Goal: Task Accomplishment & Management: Manage account settings

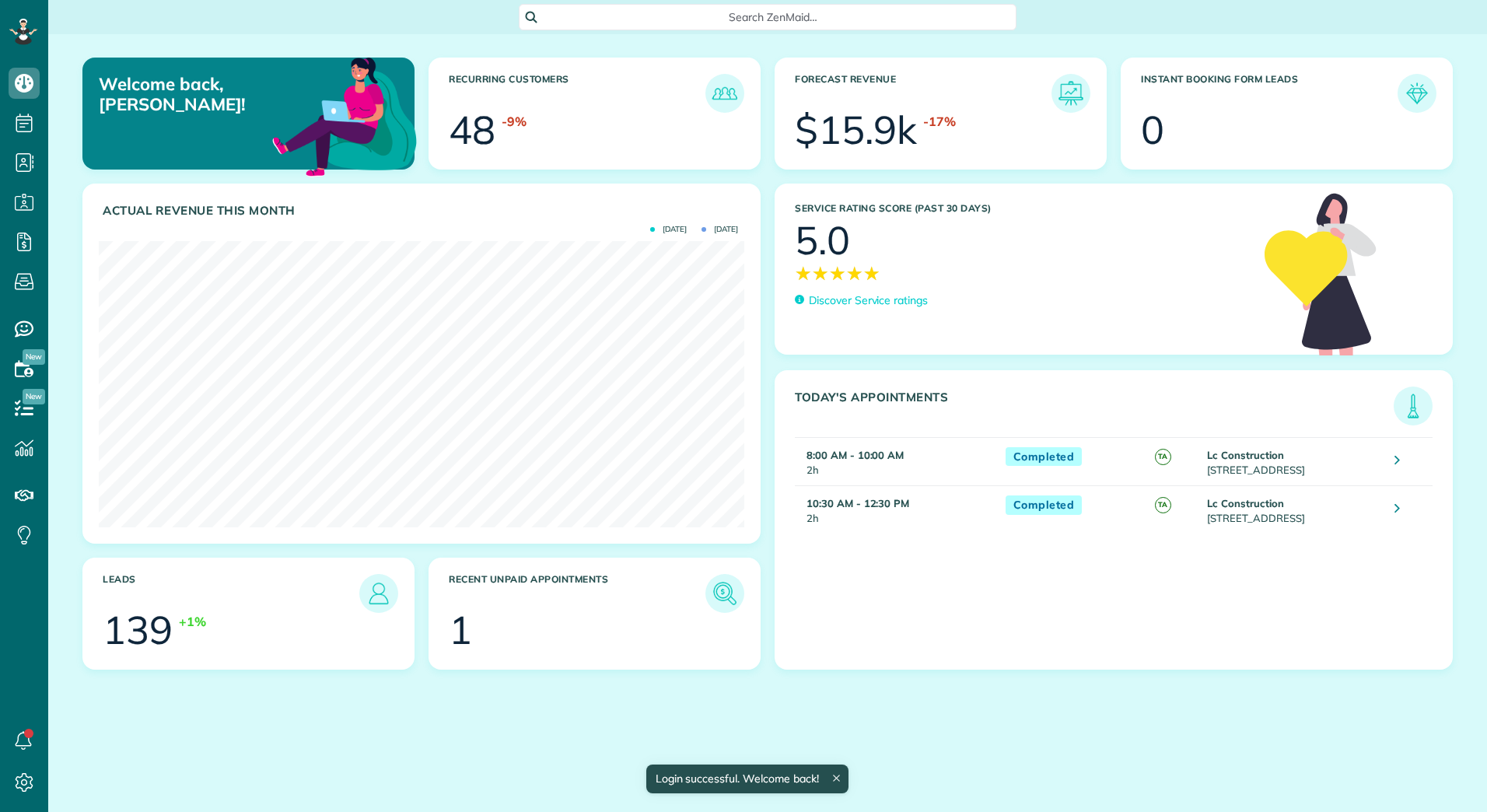
scroll to position [286, 646]
click at [693, 595] on h3 "Recent unpaid appointments" at bounding box center [576, 593] width 257 height 38
click at [707, 596] on link at bounding box center [724, 593] width 38 height 38
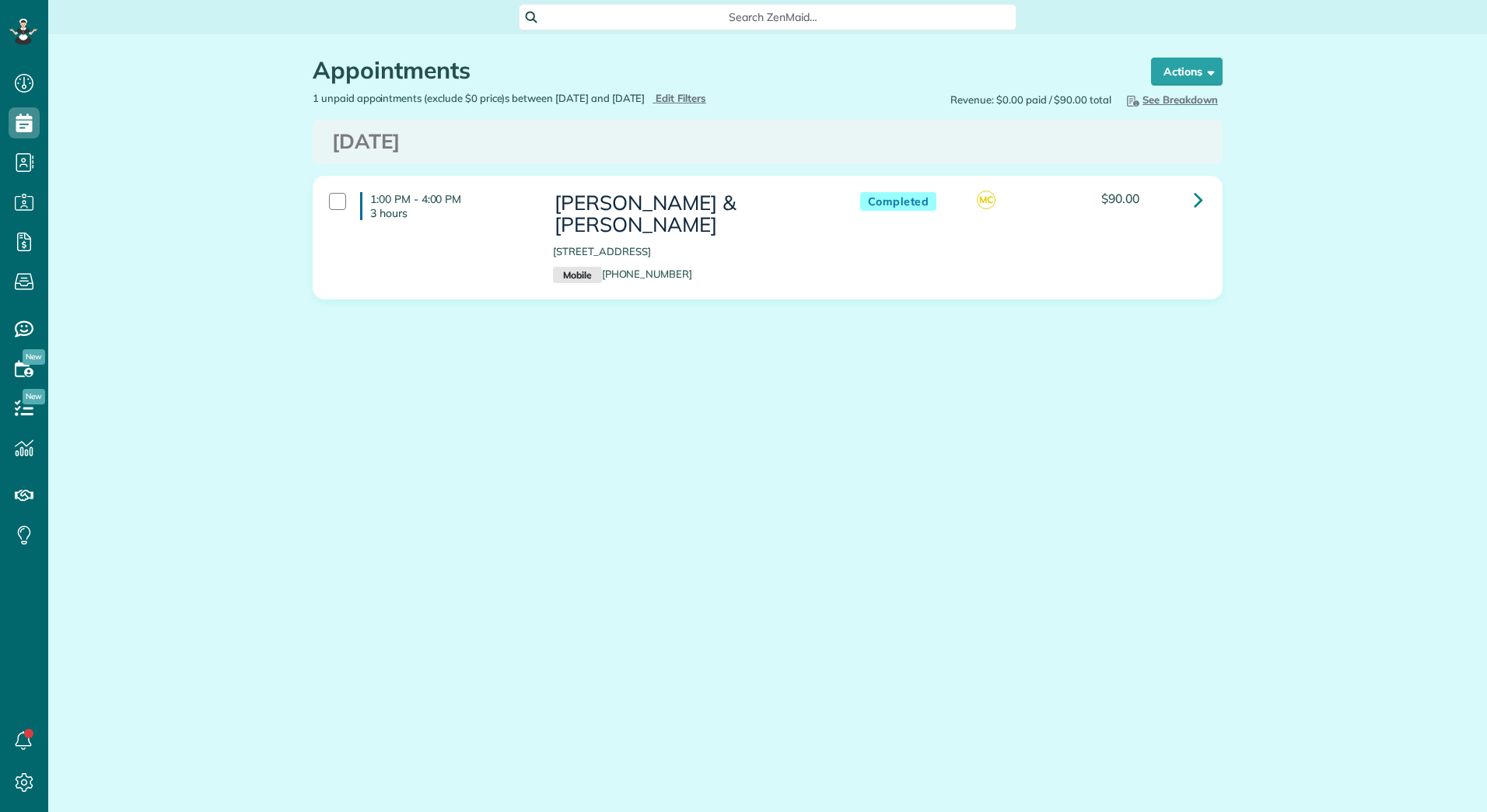
scroll to position [7, 7]
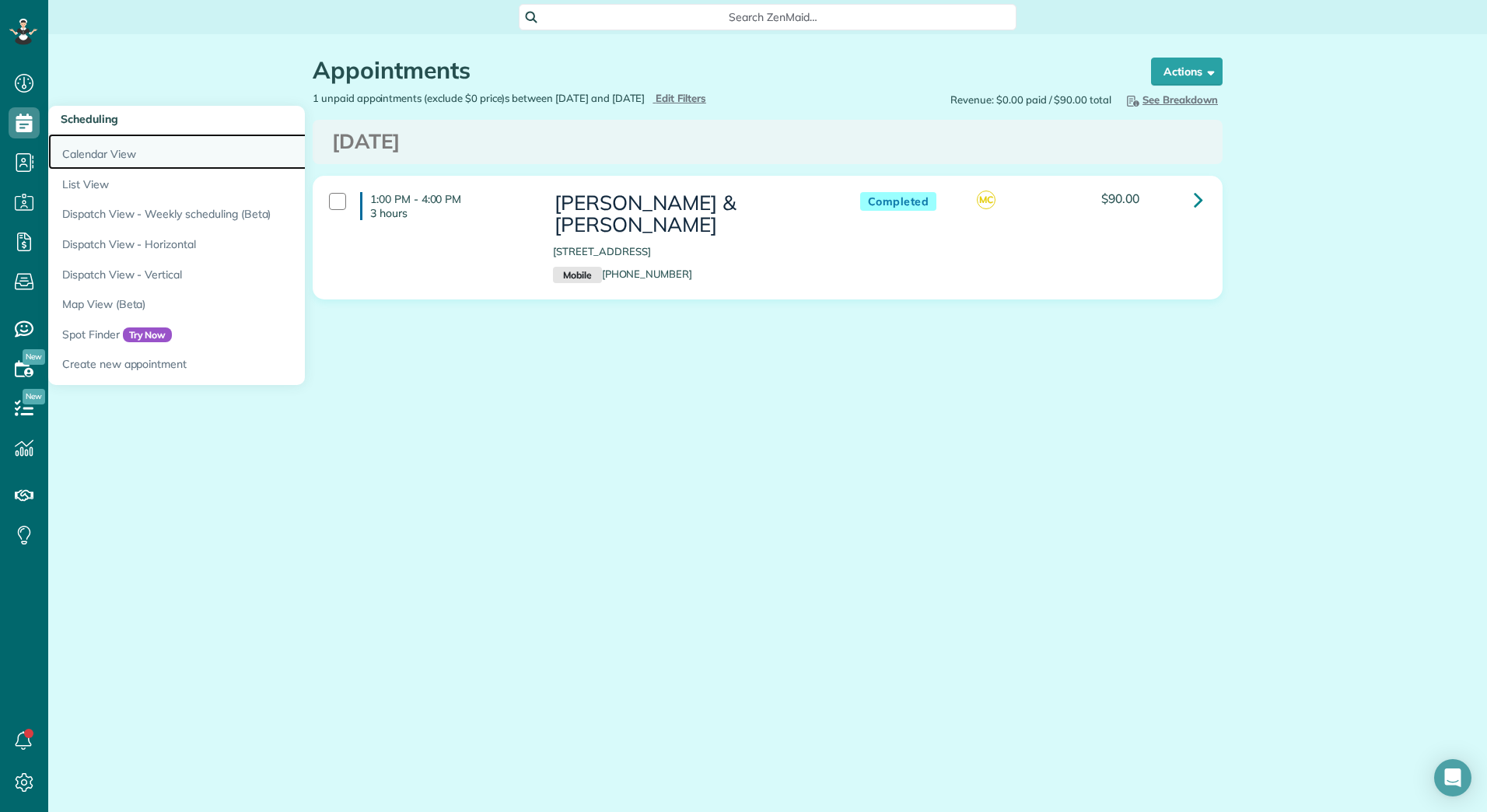
click at [65, 138] on link "Calendar View" at bounding box center [243, 151] width 389 height 36
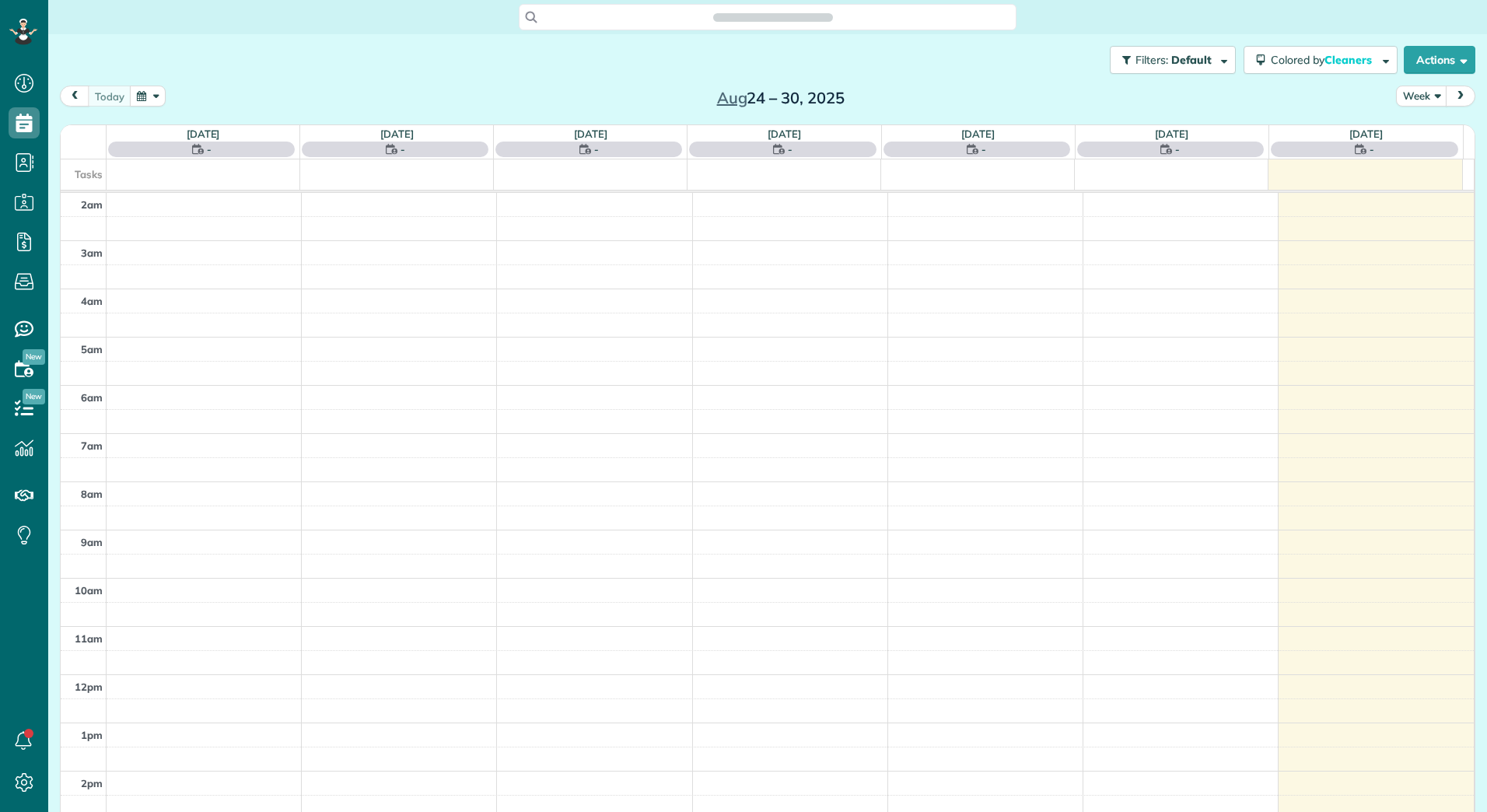
scroll to position [180, 0]
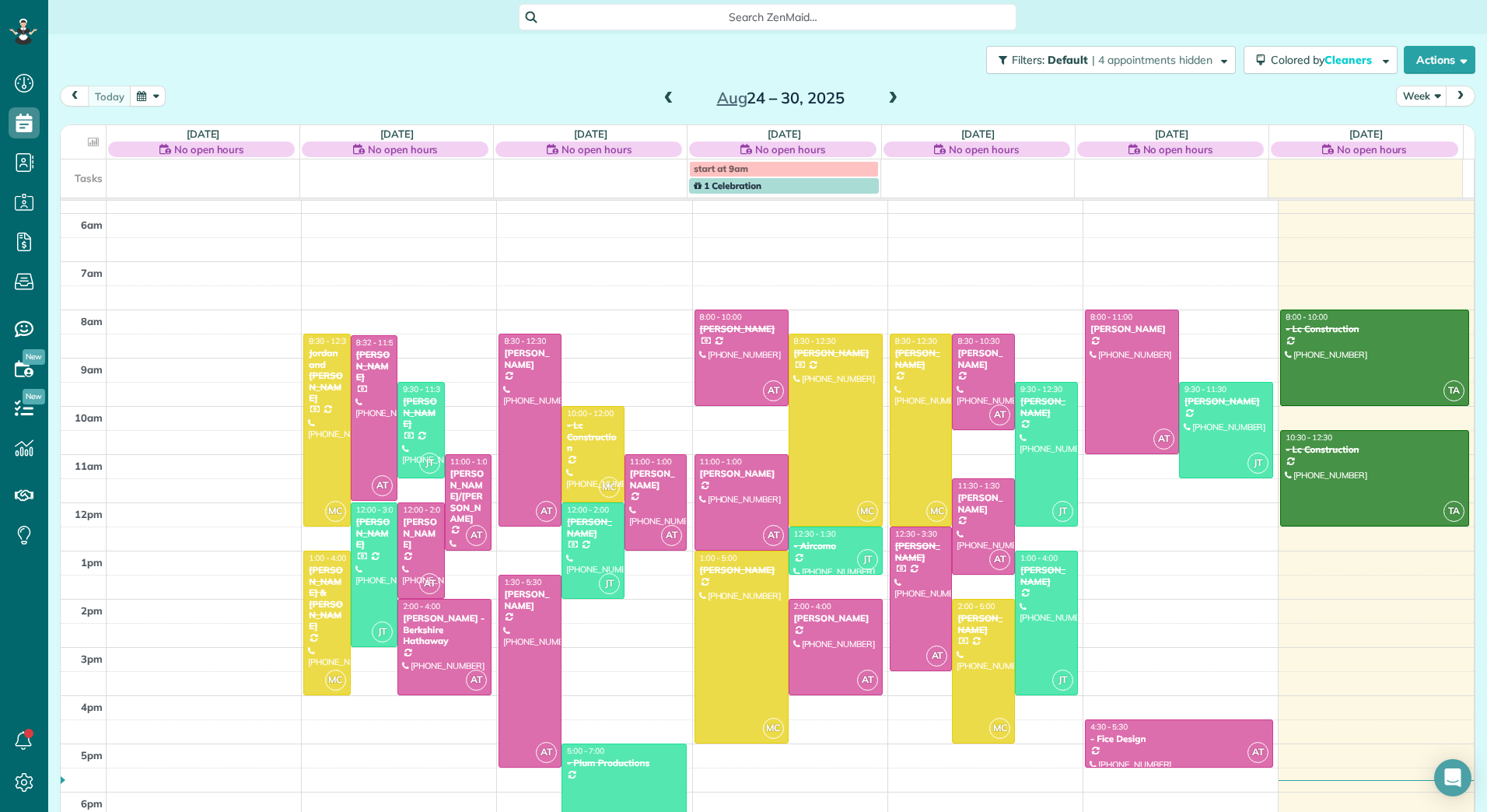
click at [660, 104] on span at bounding box center [668, 99] width 17 height 14
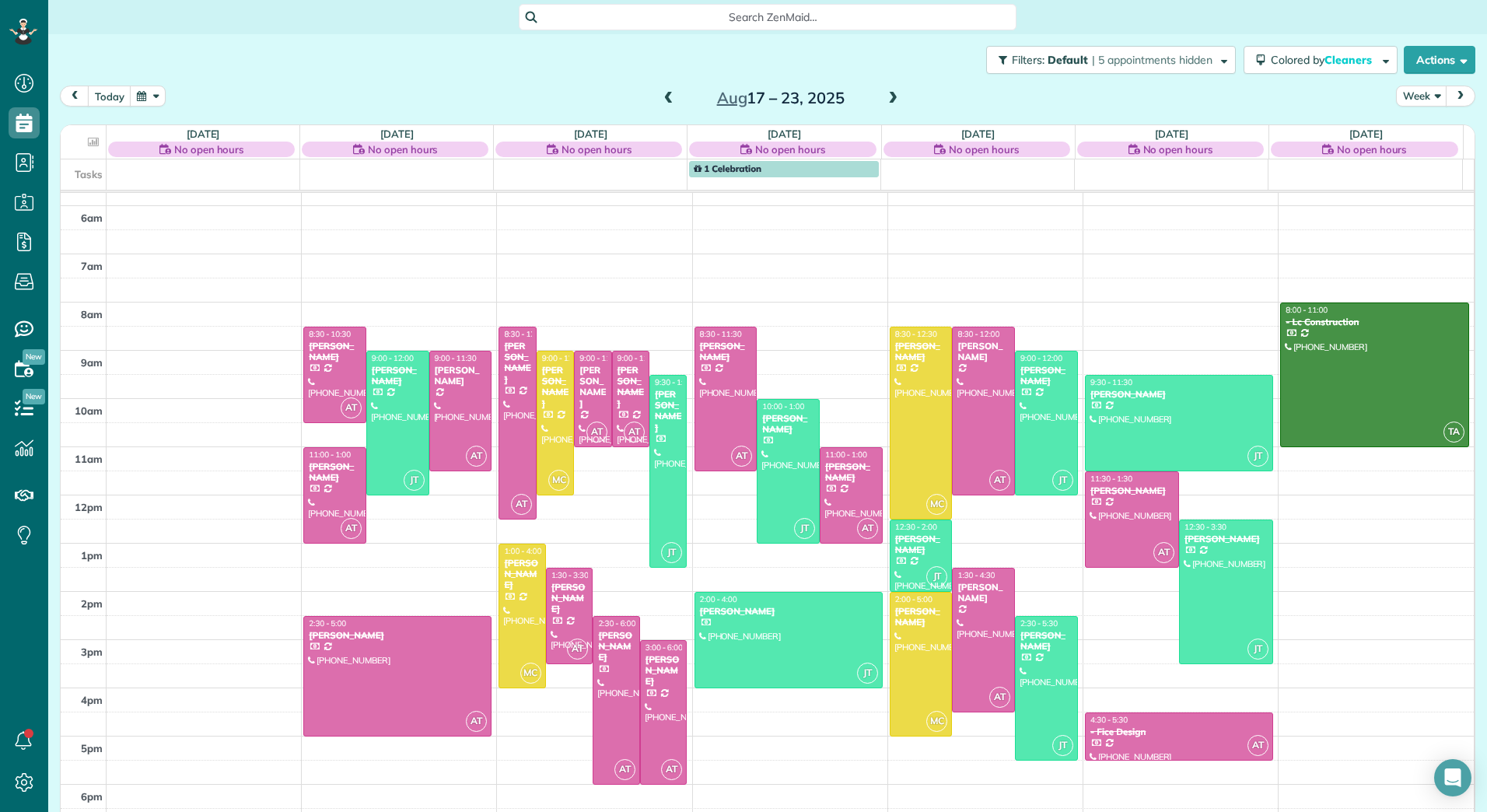
click at [891, 95] on span at bounding box center [892, 99] width 17 height 14
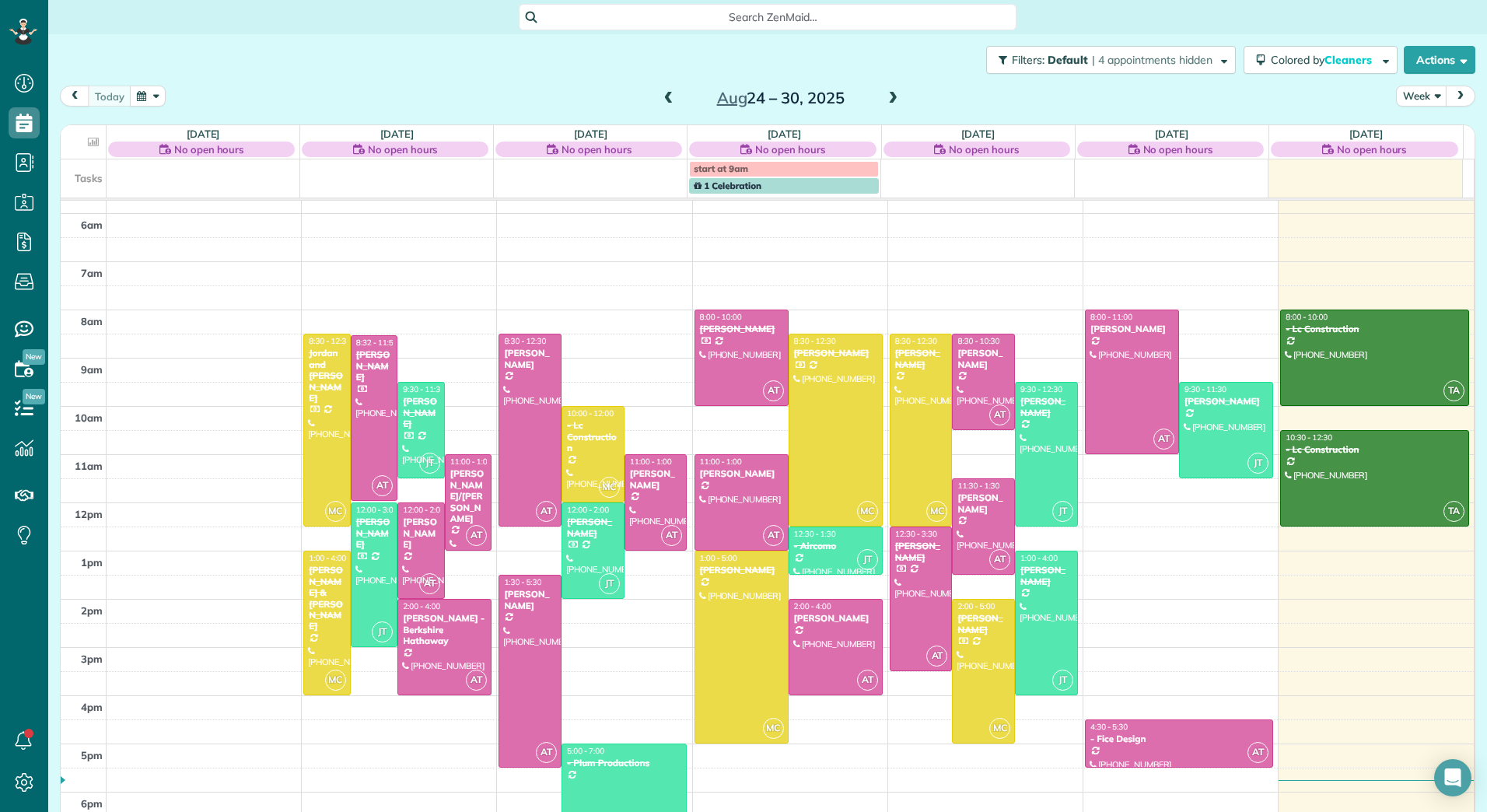
click at [661, 101] on span at bounding box center [668, 99] width 17 height 14
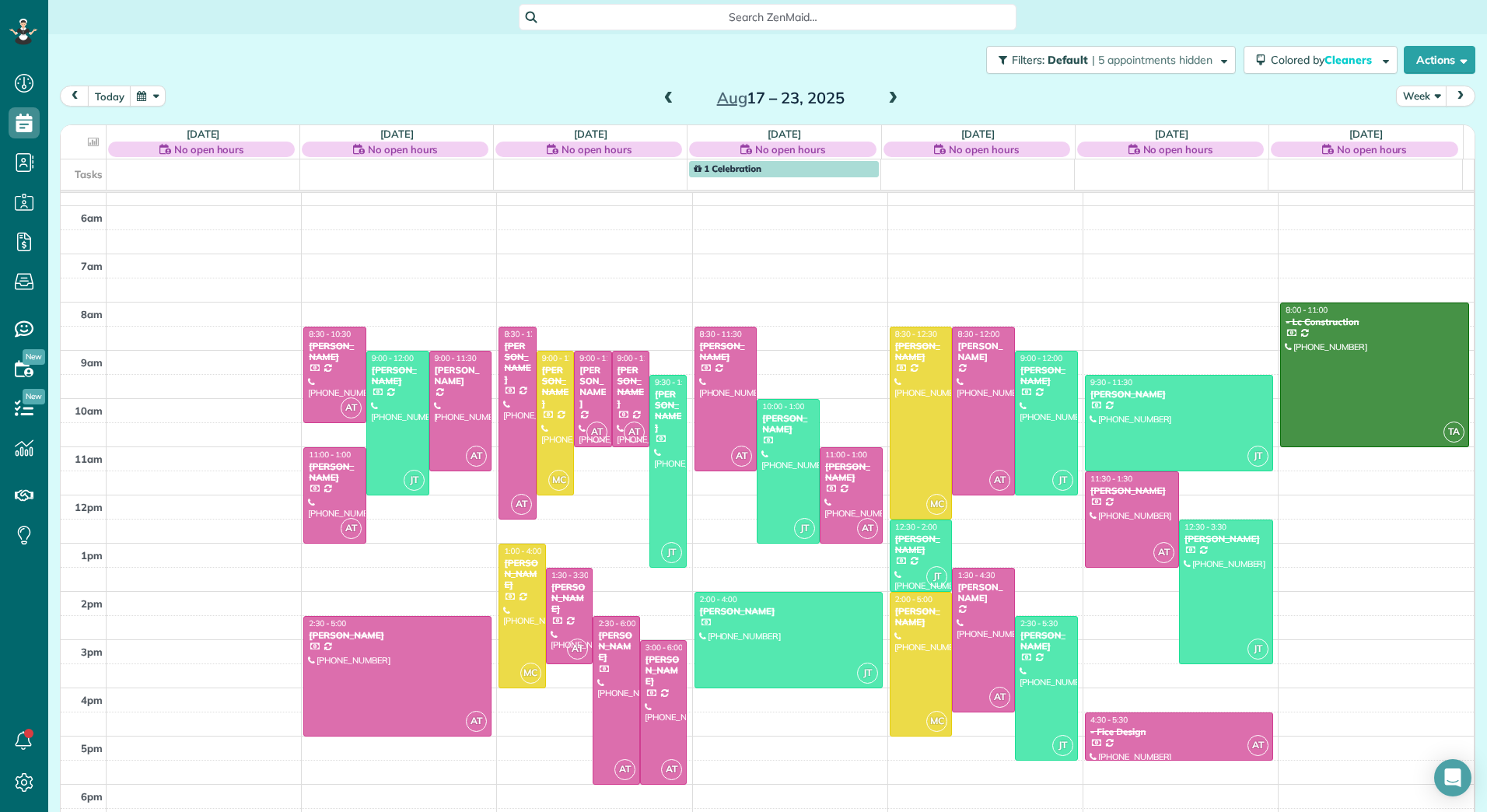
click at [889, 92] on span at bounding box center [892, 99] width 17 height 14
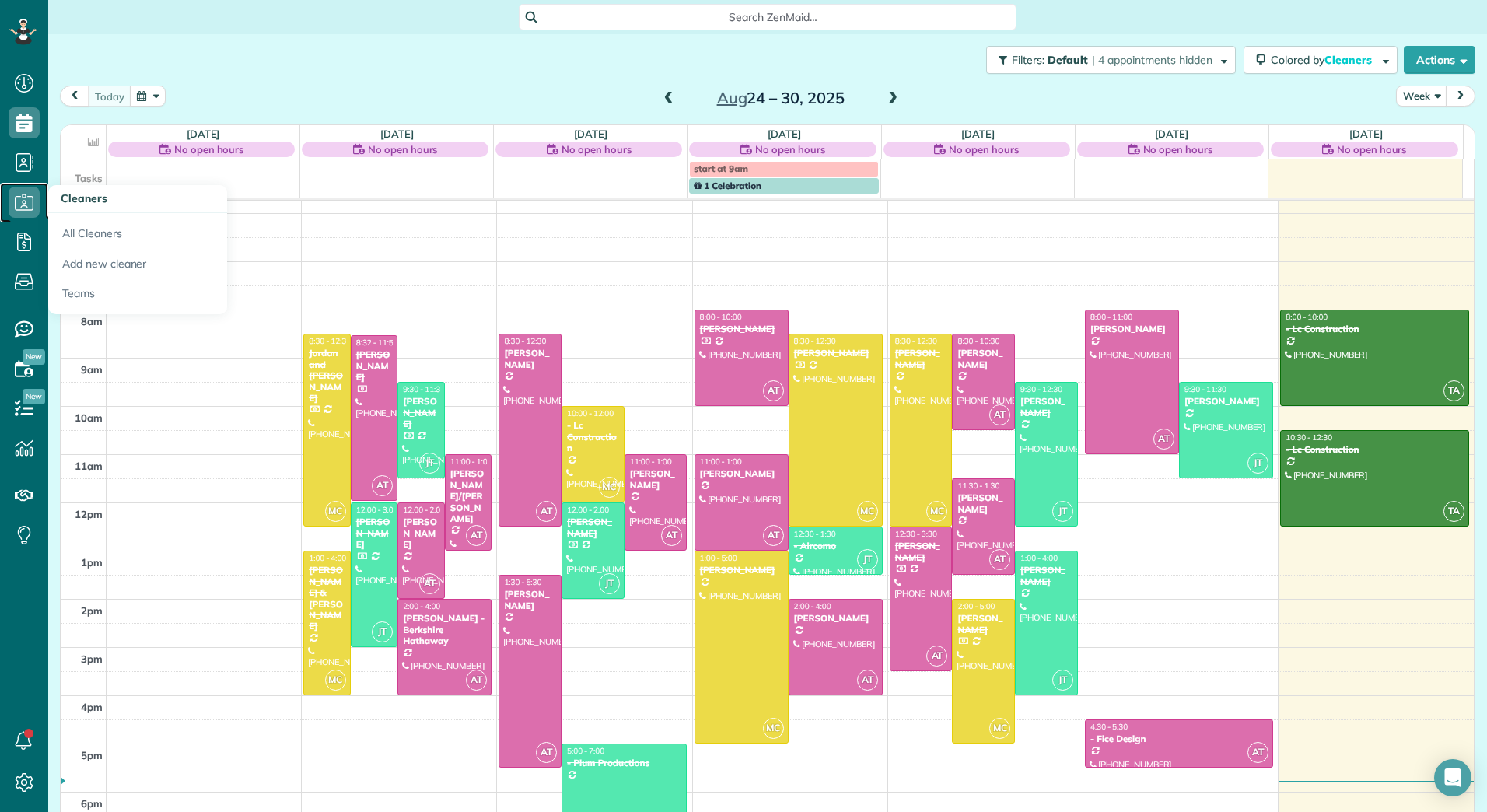
click at [22, 199] on icon at bounding box center [23, 202] width 31 height 31
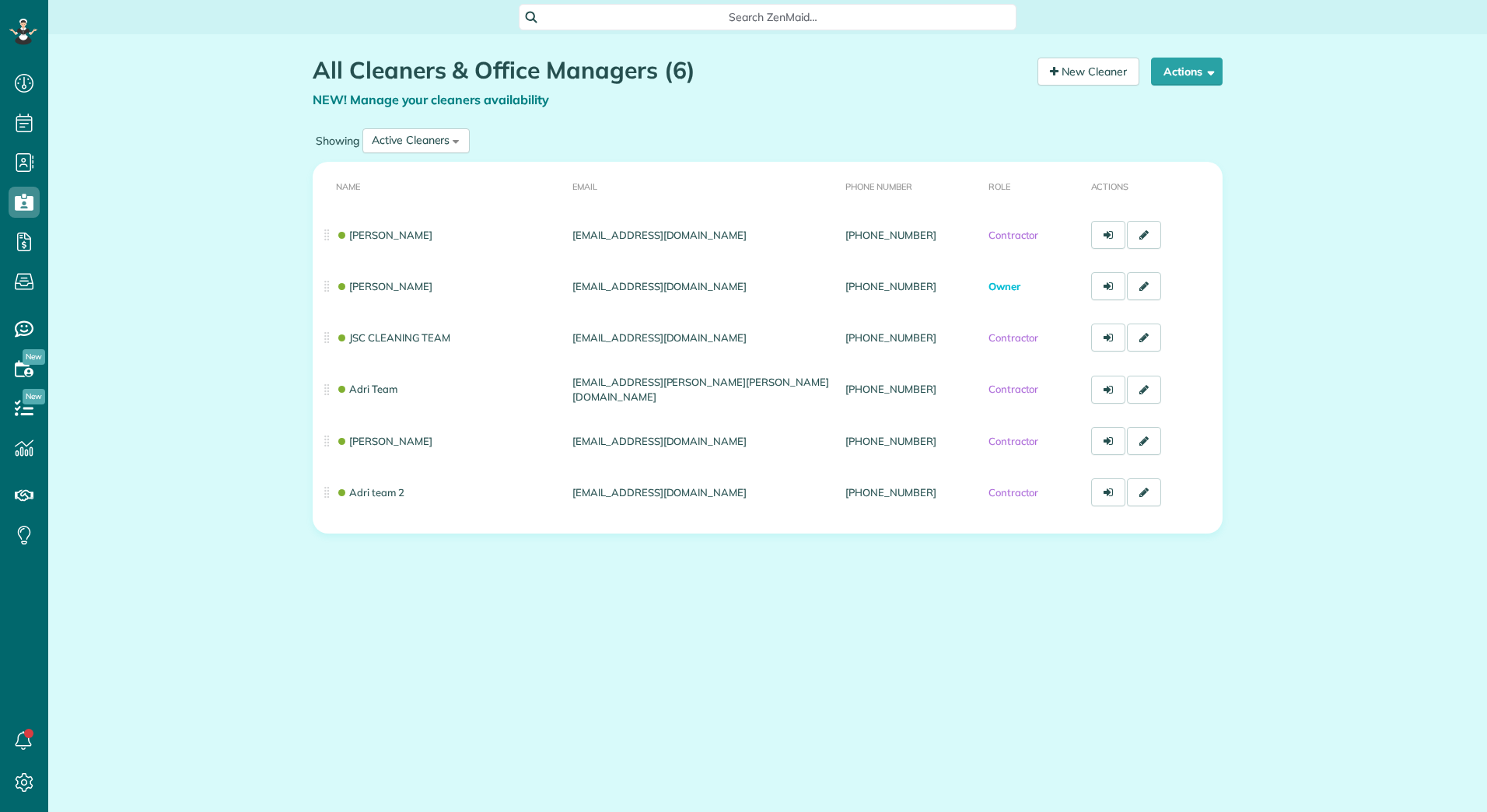
scroll to position [7, 7]
click at [25, 155] on icon at bounding box center [23, 162] width 31 height 31
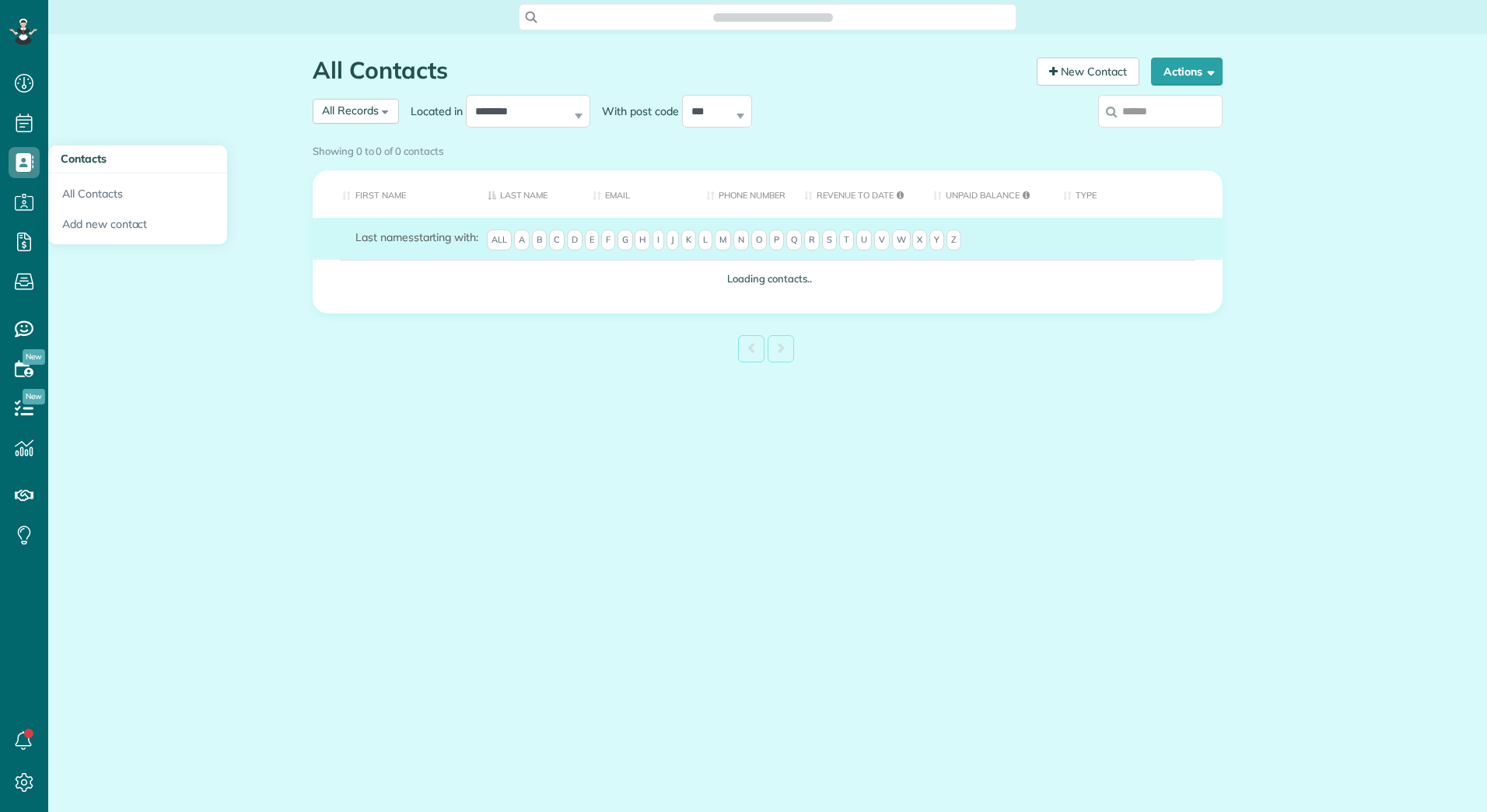
scroll to position [7, 7]
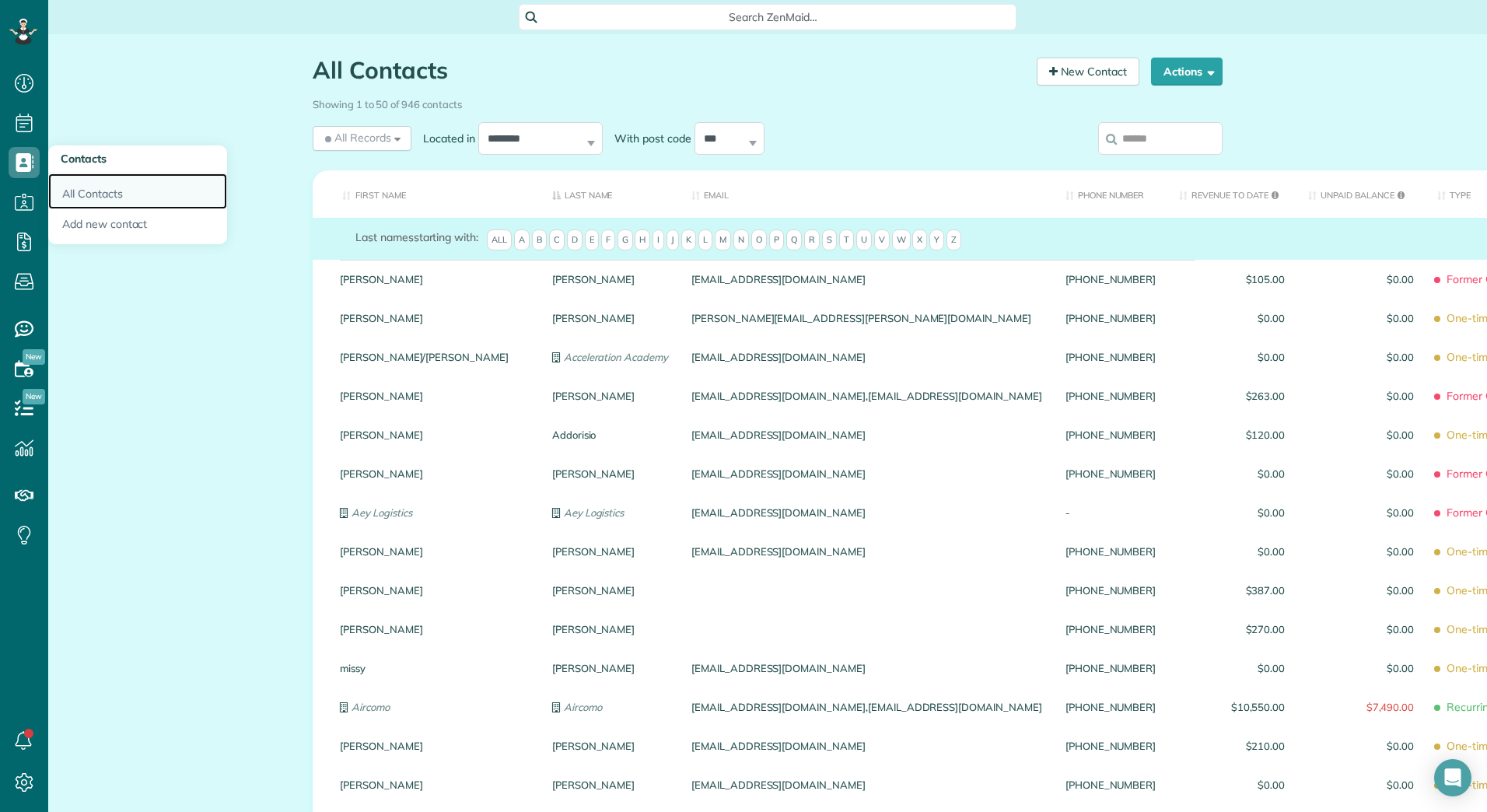
click at [102, 191] on link "All Contacts" at bounding box center [138, 191] width 179 height 36
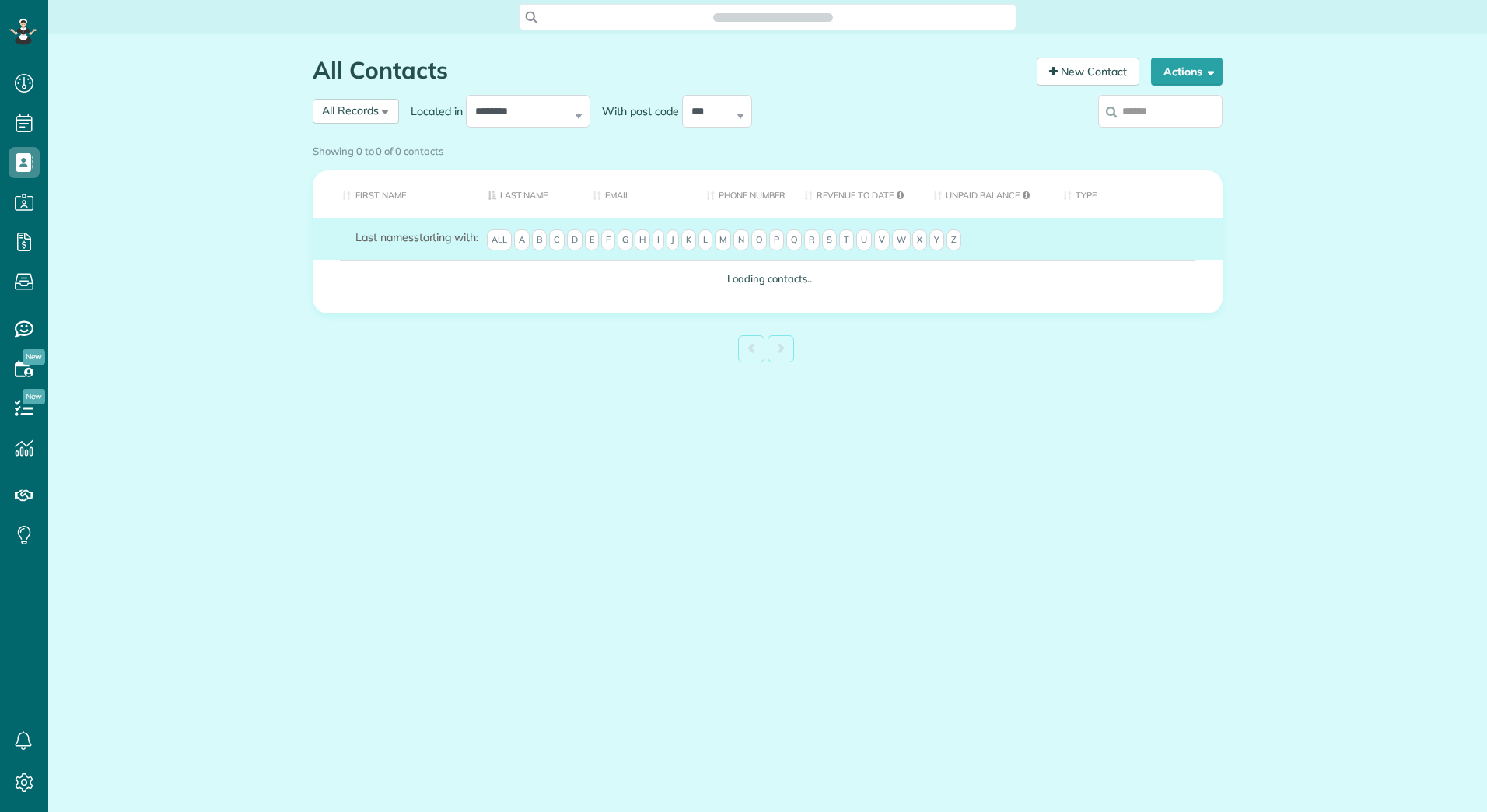
scroll to position [7, 7]
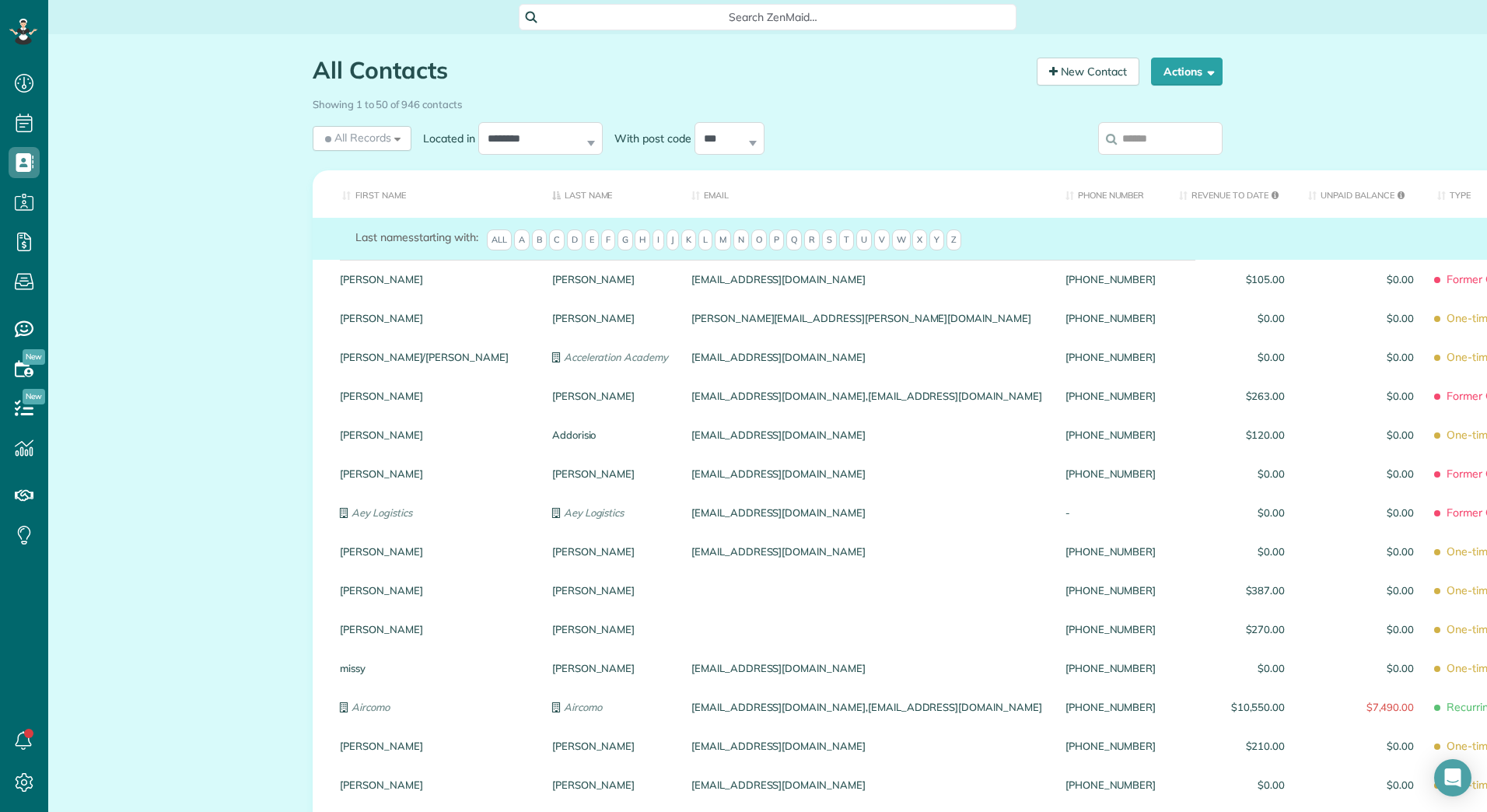
click at [1152, 118] on label at bounding box center [1160, 138] width 125 height 40
click at [1152, 122] on input "search" at bounding box center [1160, 138] width 125 height 33
click at [1143, 141] on input "search" at bounding box center [1160, 138] width 125 height 33
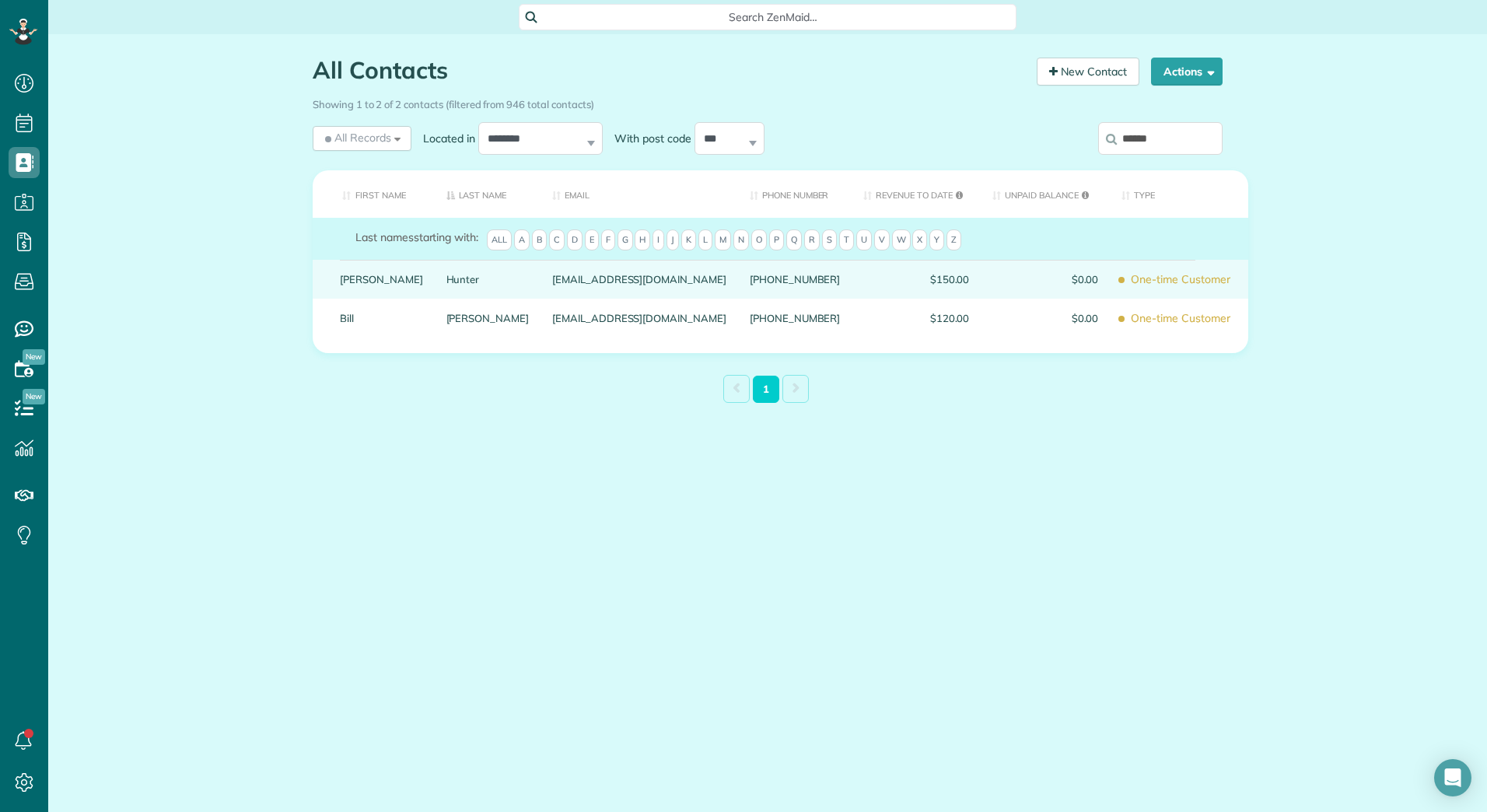
type input "******"
click at [447, 284] on link "Hunter" at bounding box center [488, 278] width 83 height 11
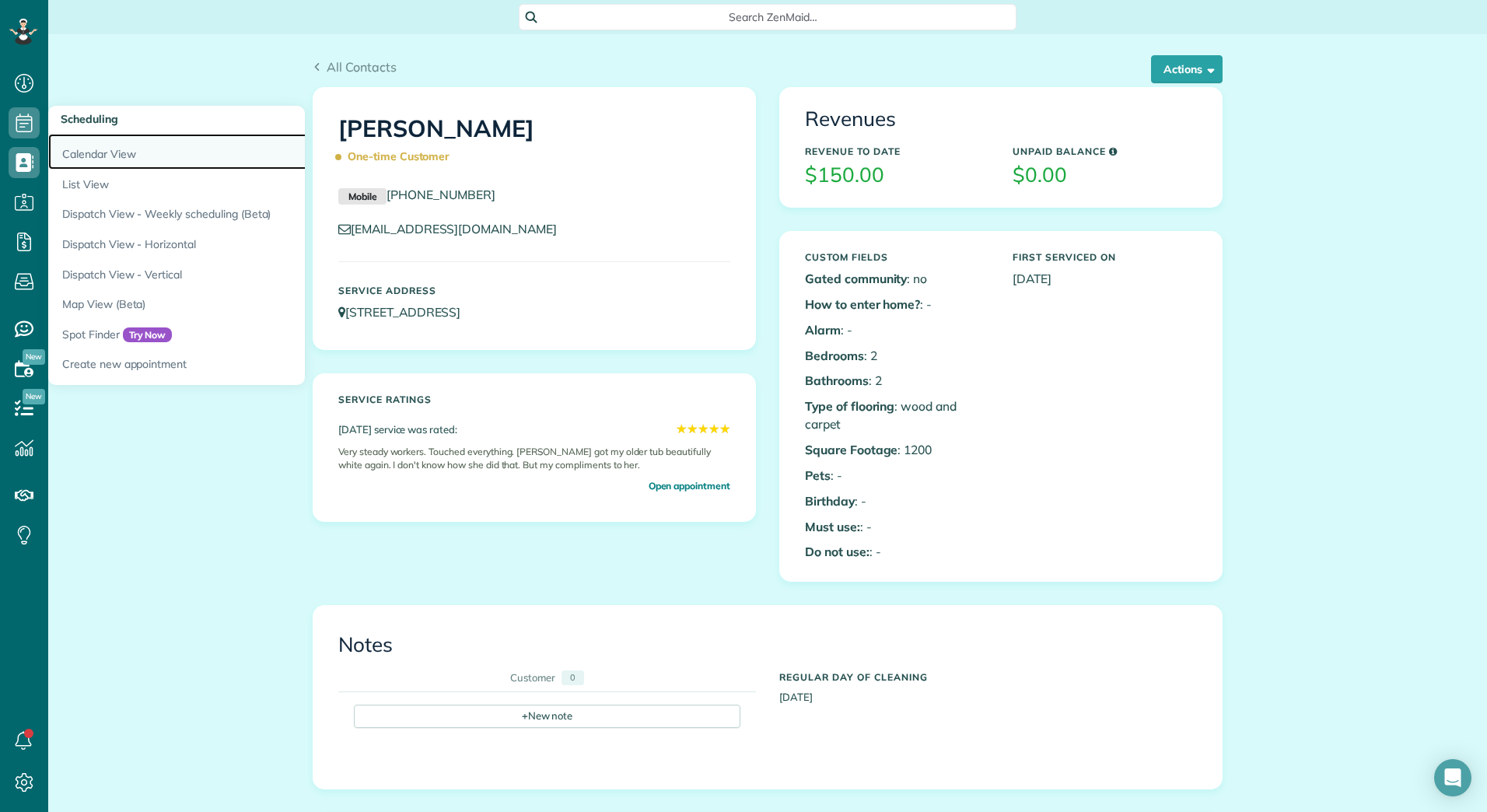
click at [78, 145] on link "Calendar View" at bounding box center [243, 151] width 389 height 36
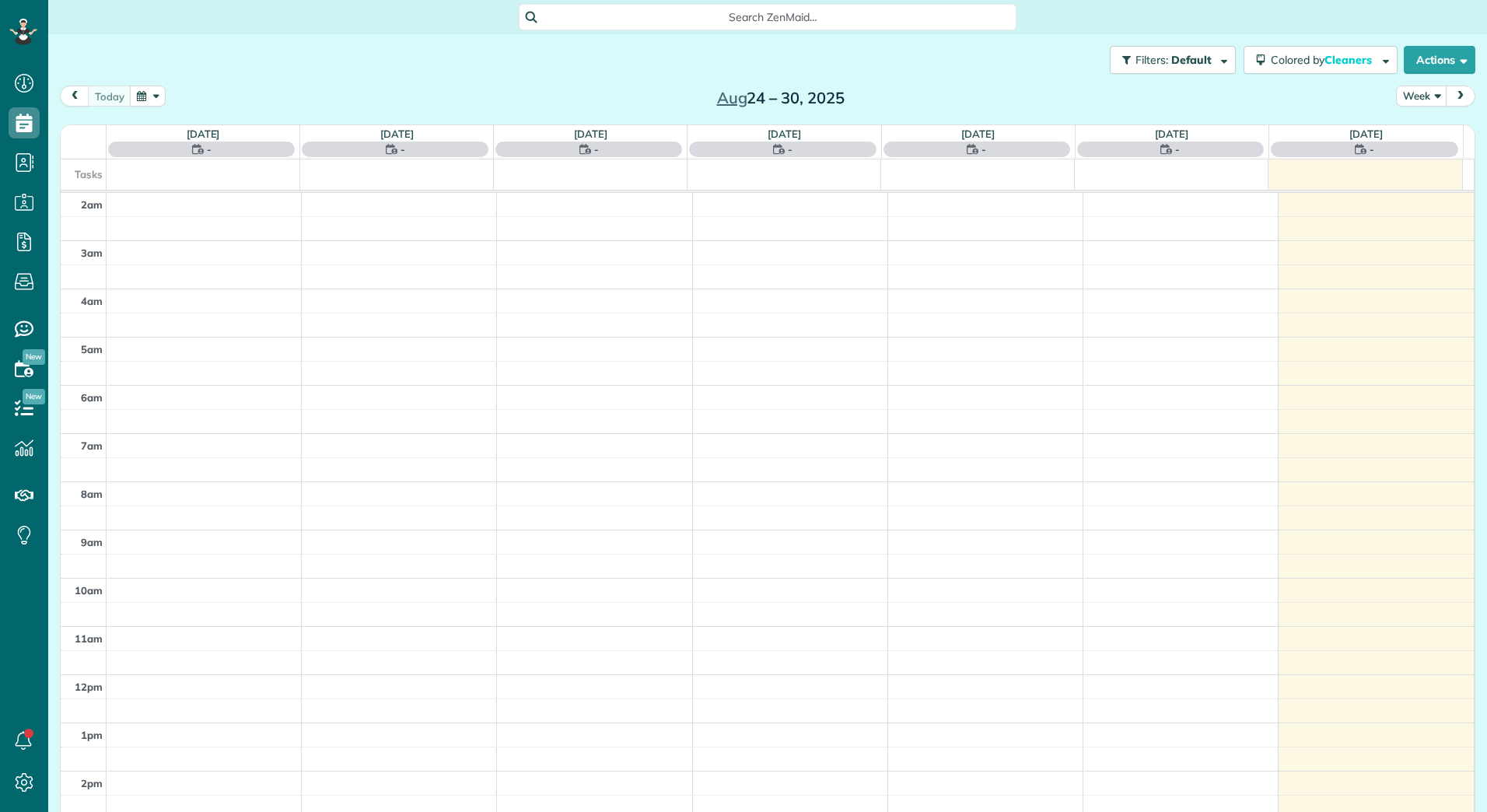
scroll to position [180, 0]
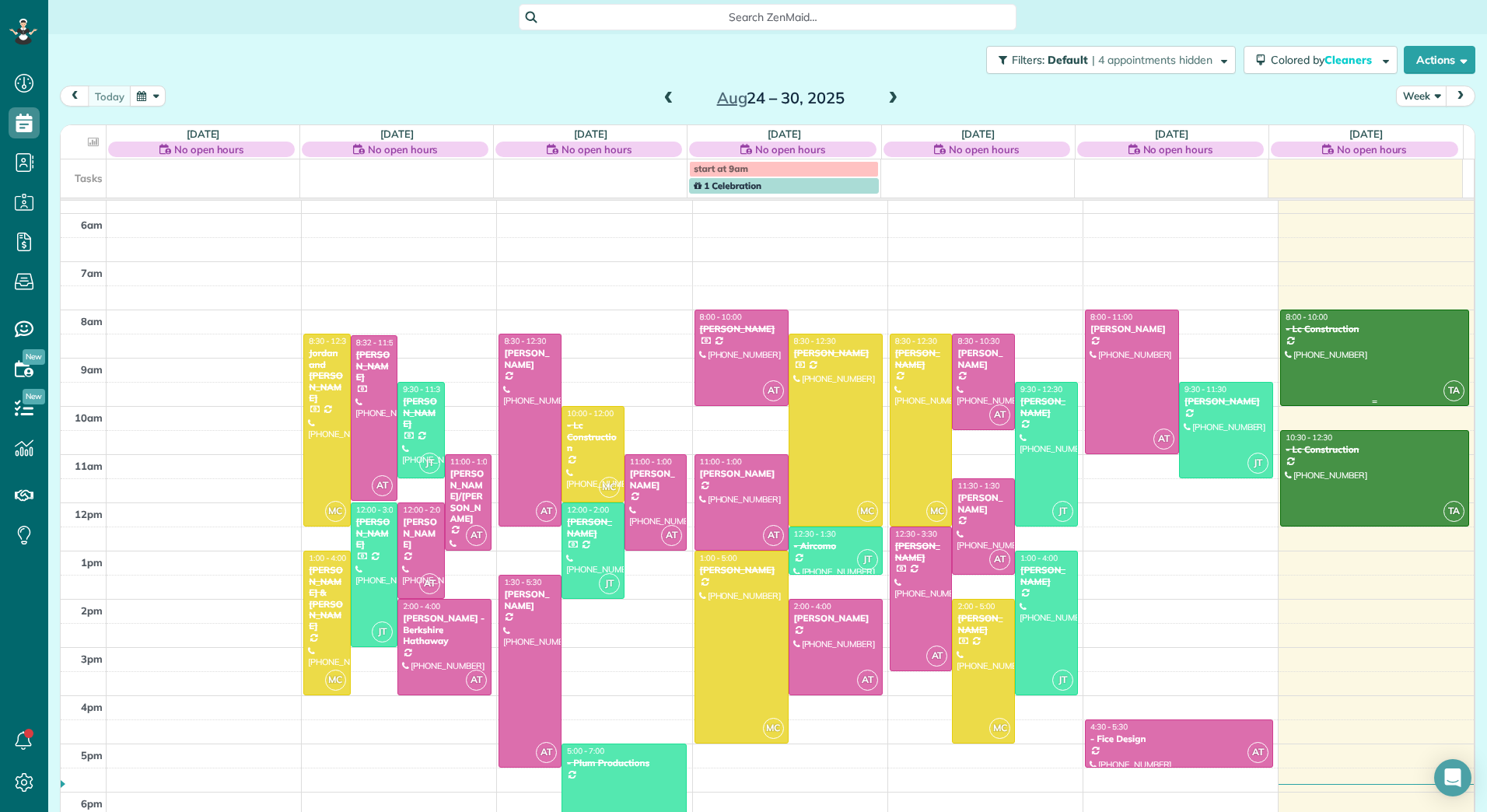
click at [1354, 375] on div at bounding box center [1374, 357] width 187 height 94
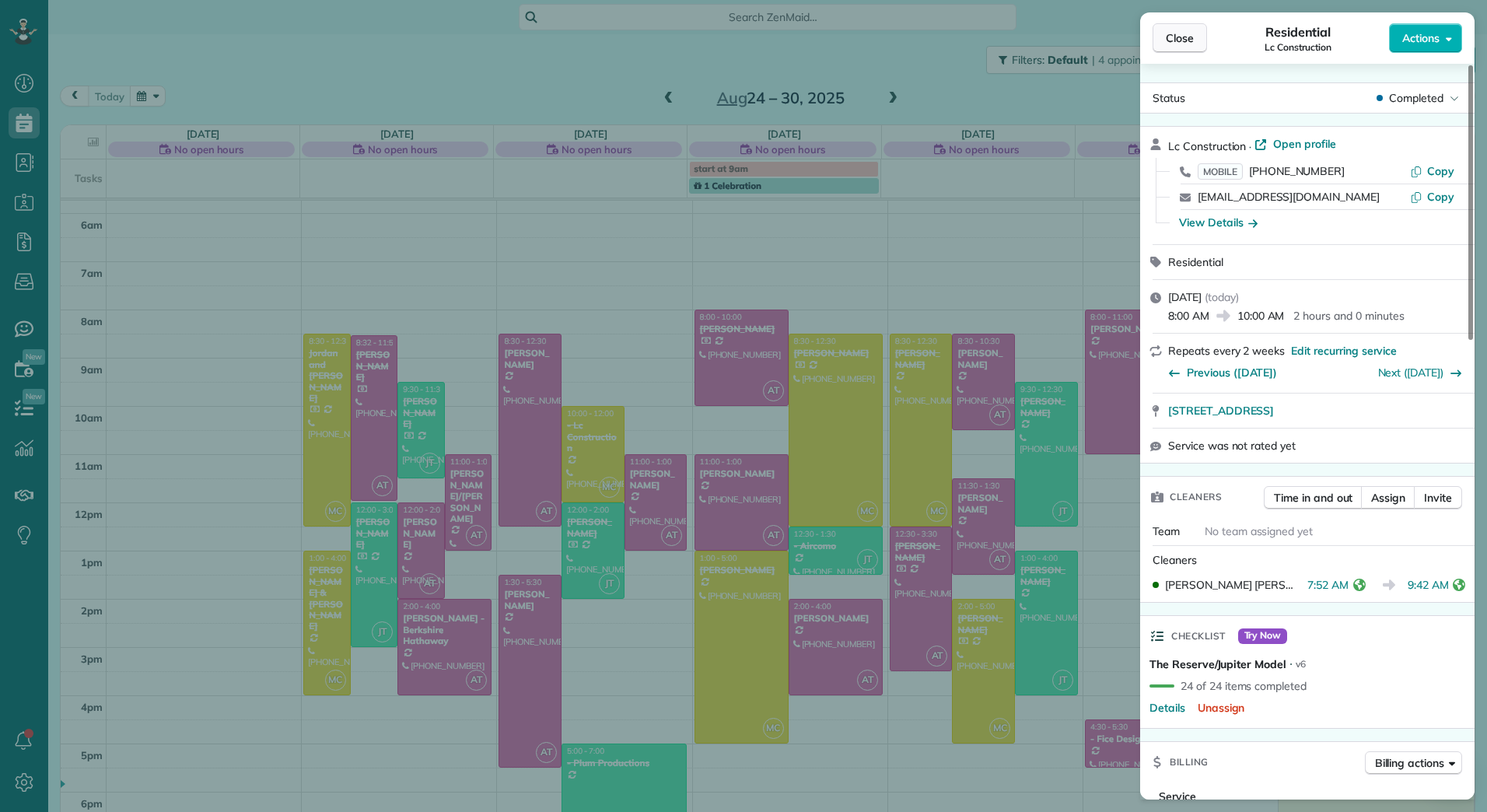
click at [1193, 30] on span "Close" at bounding box center [1179, 38] width 28 height 16
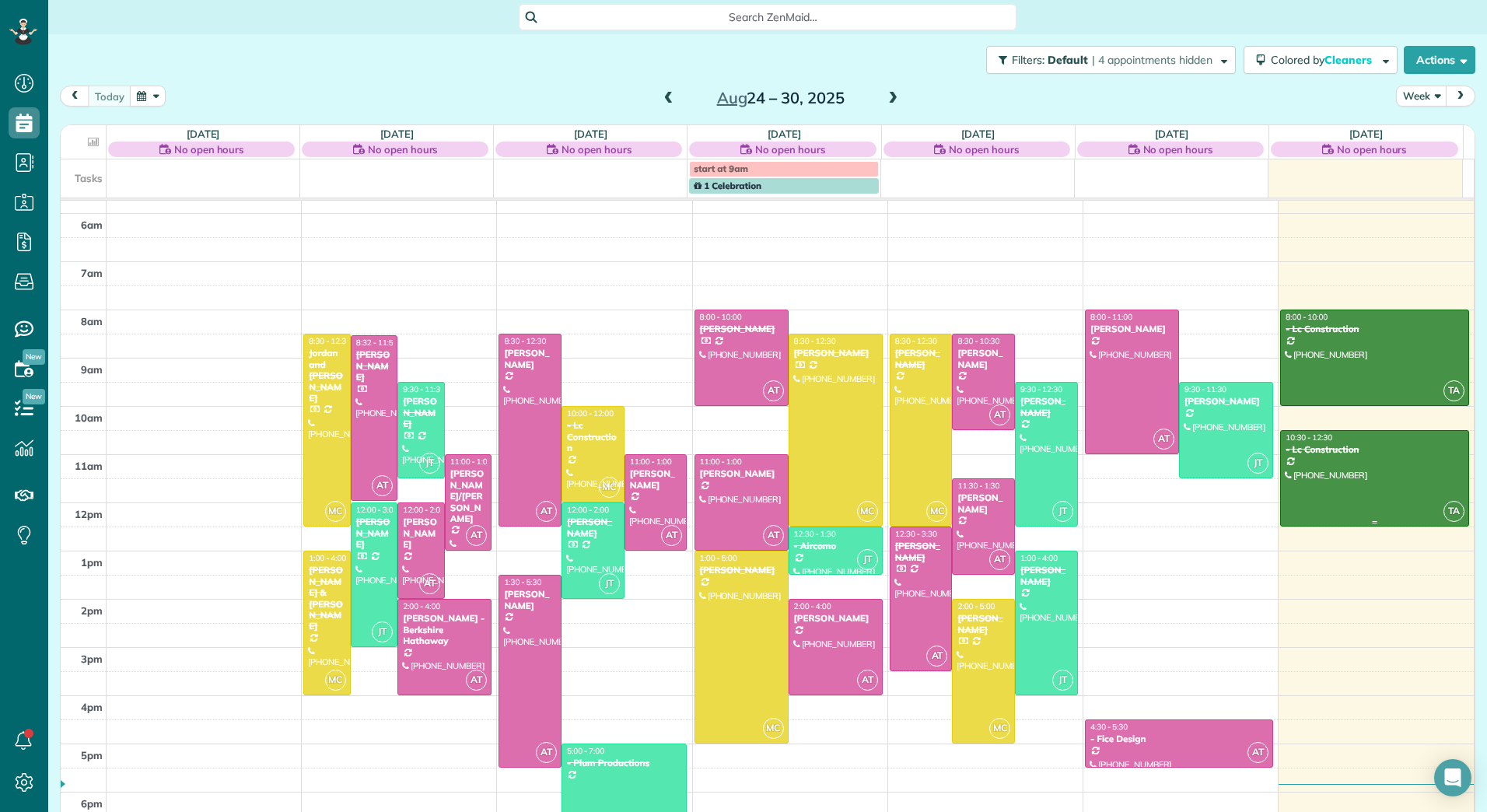
click at [1320, 440] on div "10:30 - 12:30" at bounding box center [1374, 437] width 180 height 10
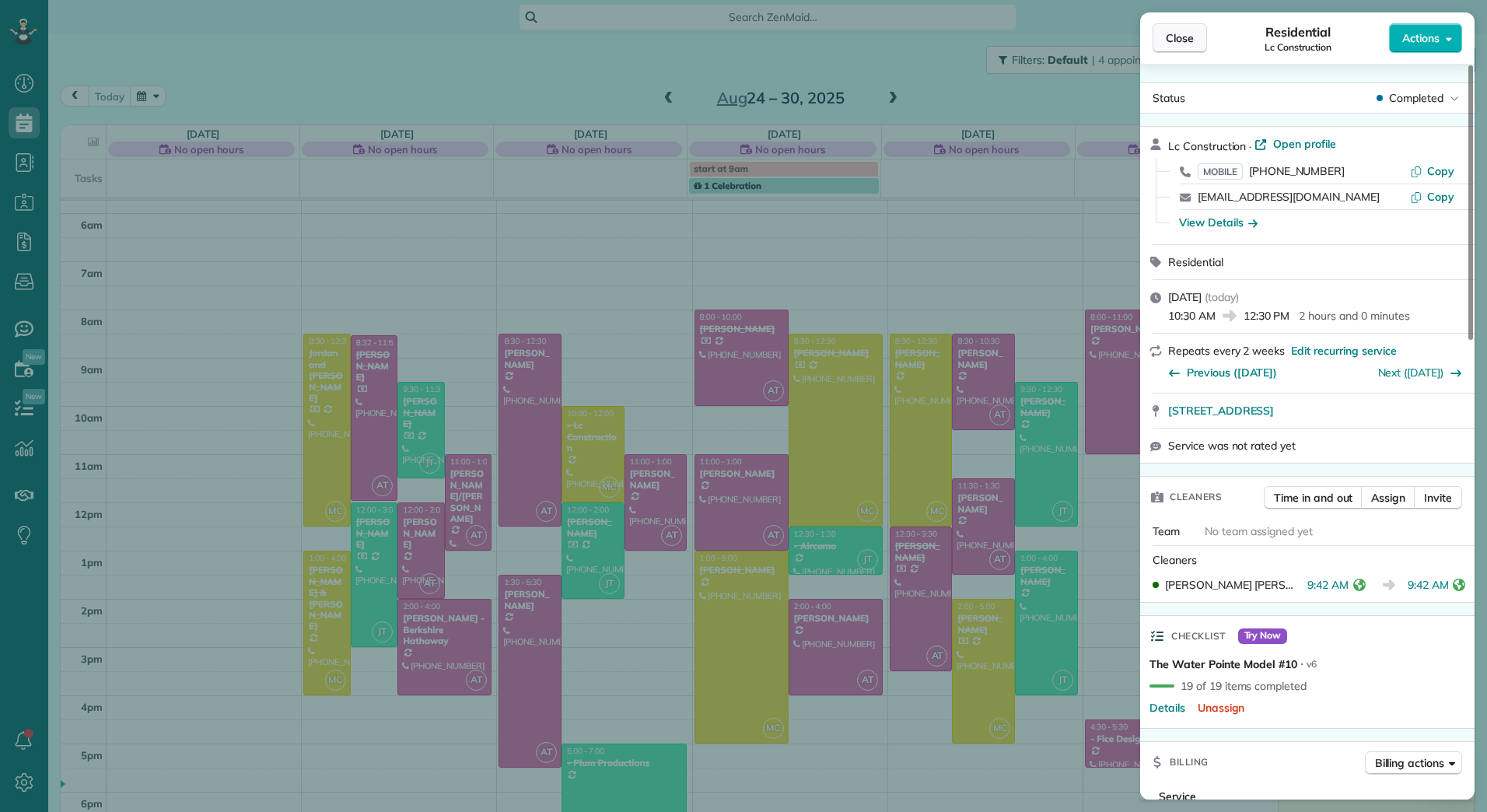
click at [1176, 32] on span "Close" at bounding box center [1179, 38] width 28 height 16
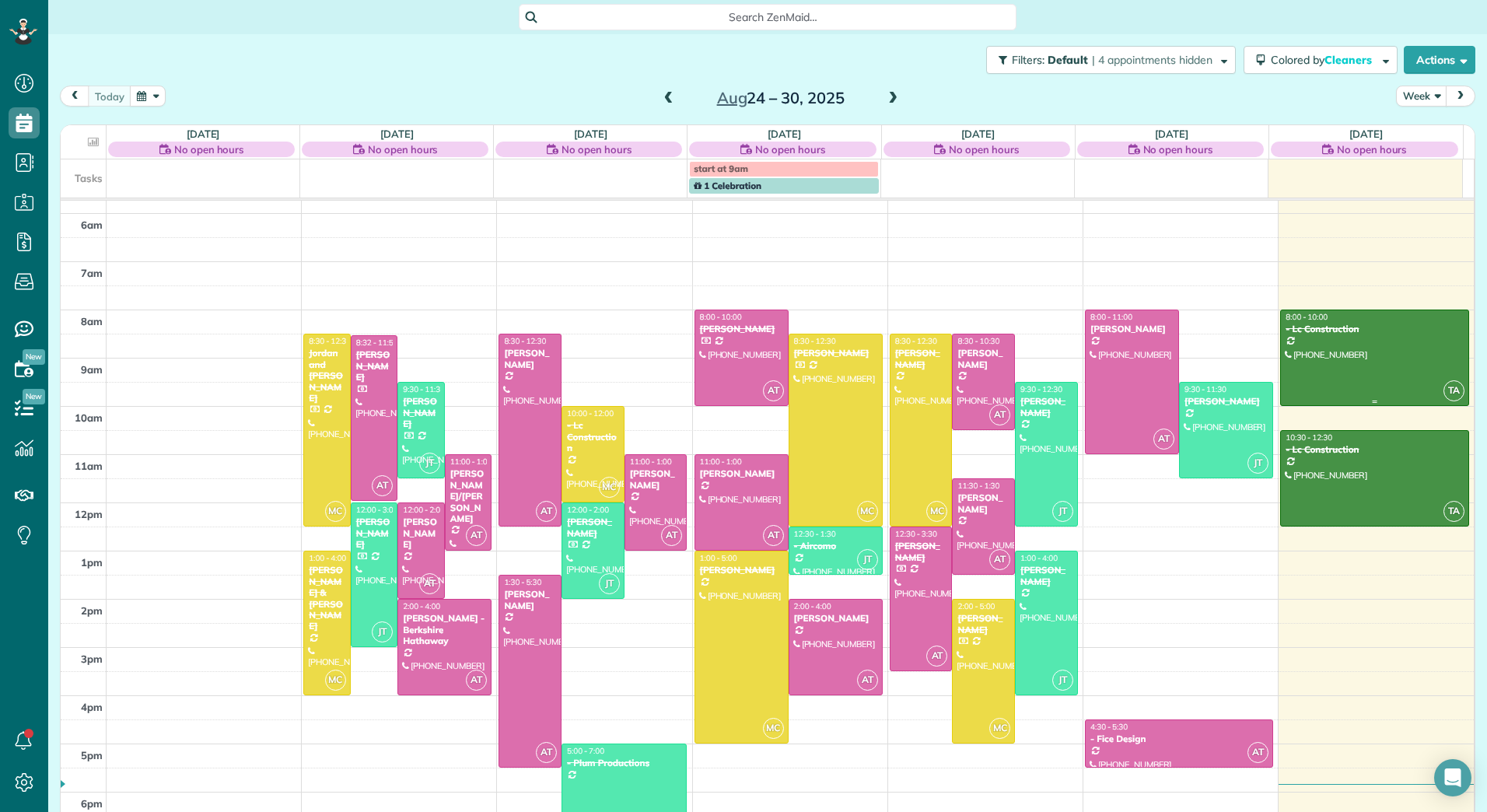
click at [1367, 338] on div at bounding box center [1374, 357] width 187 height 94
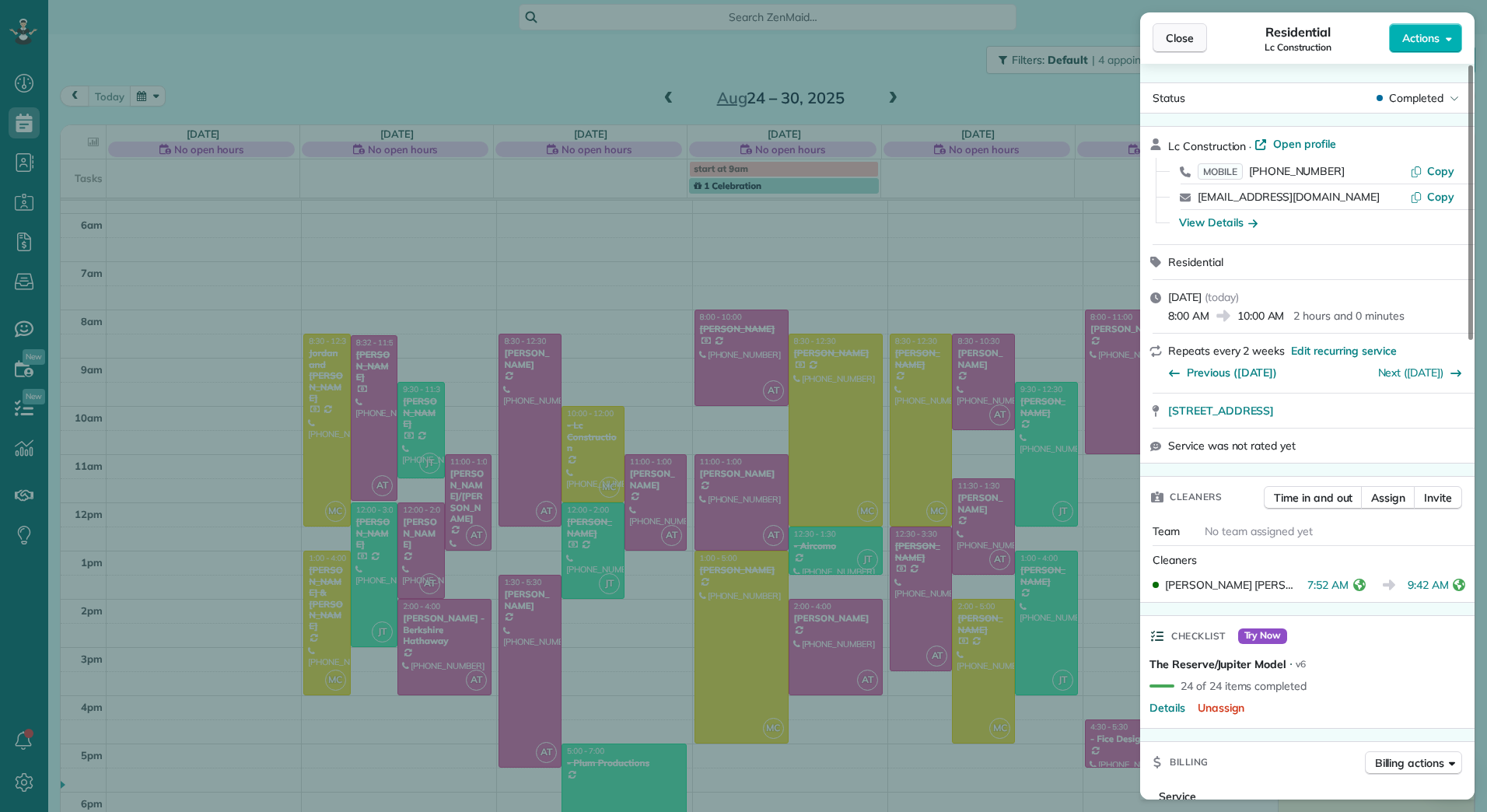
click at [1171, 37] on span "Close" at bounding box center [1179, 38] width 28 height 16
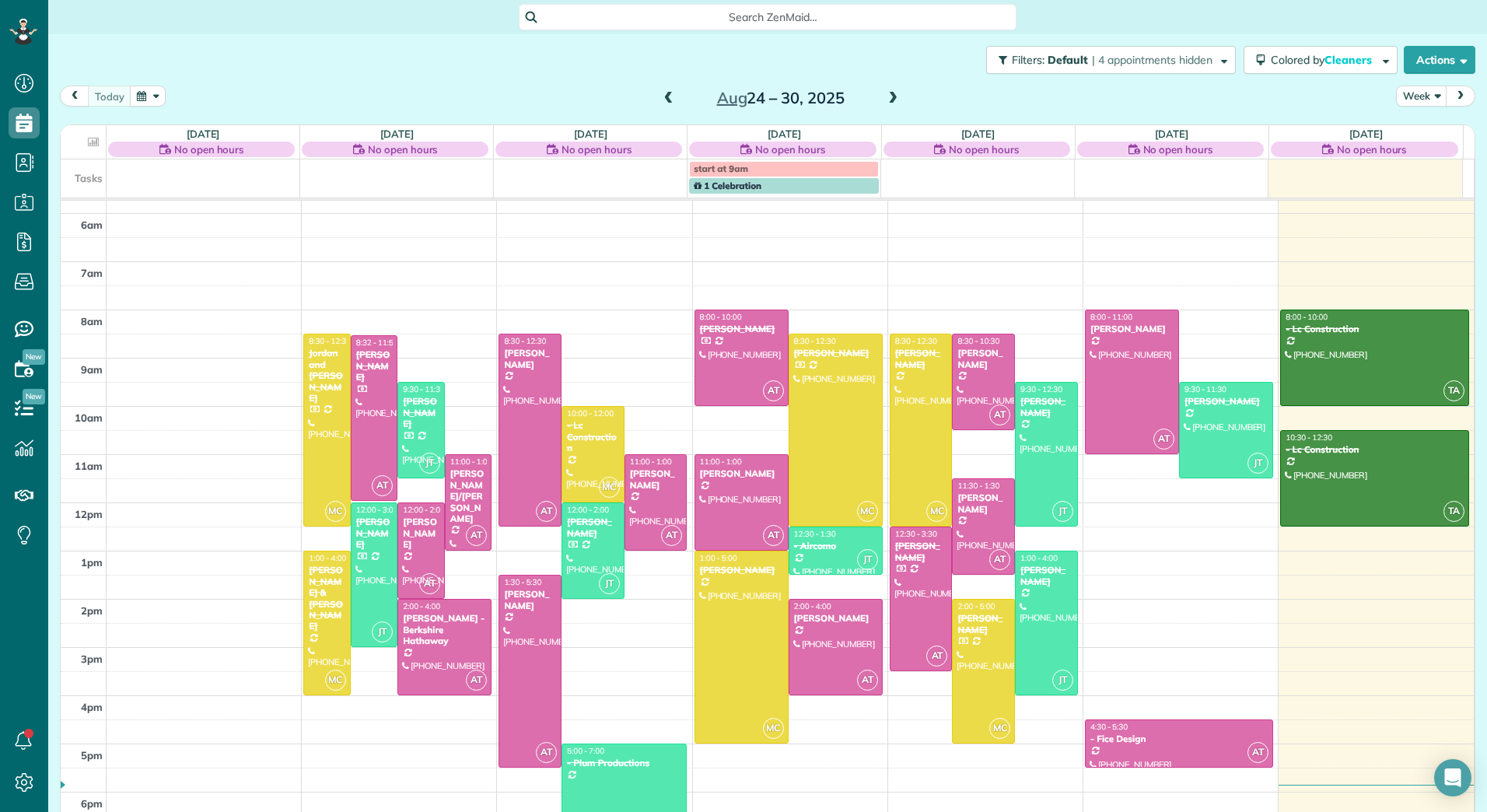
click at [755, 192] on link "1 Celebration" at bounding box center [784, 186] width 190 height 16
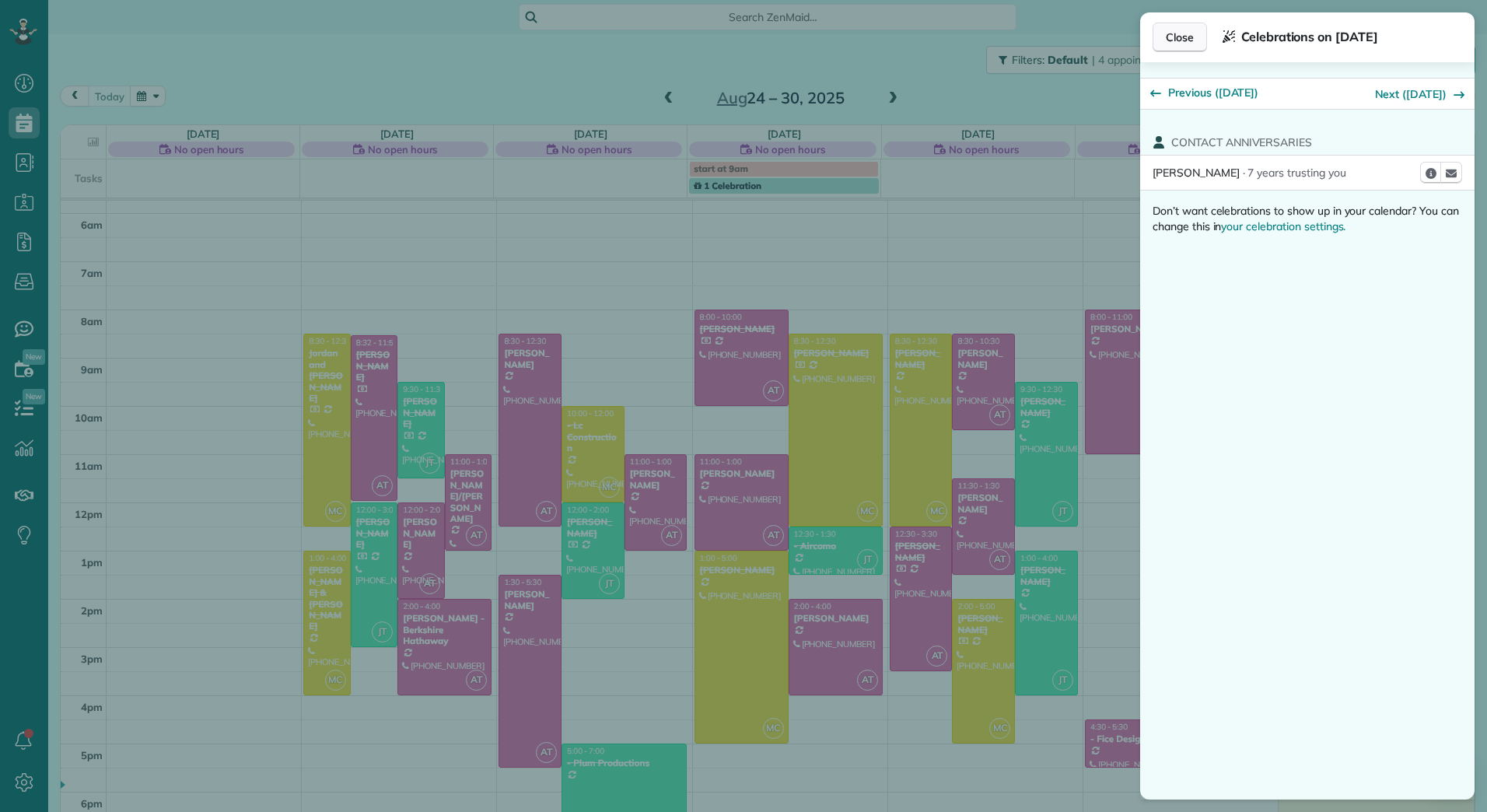
click at [1173, 41] on span "Close" at bounding box center [1179, 37] width 28 height 16
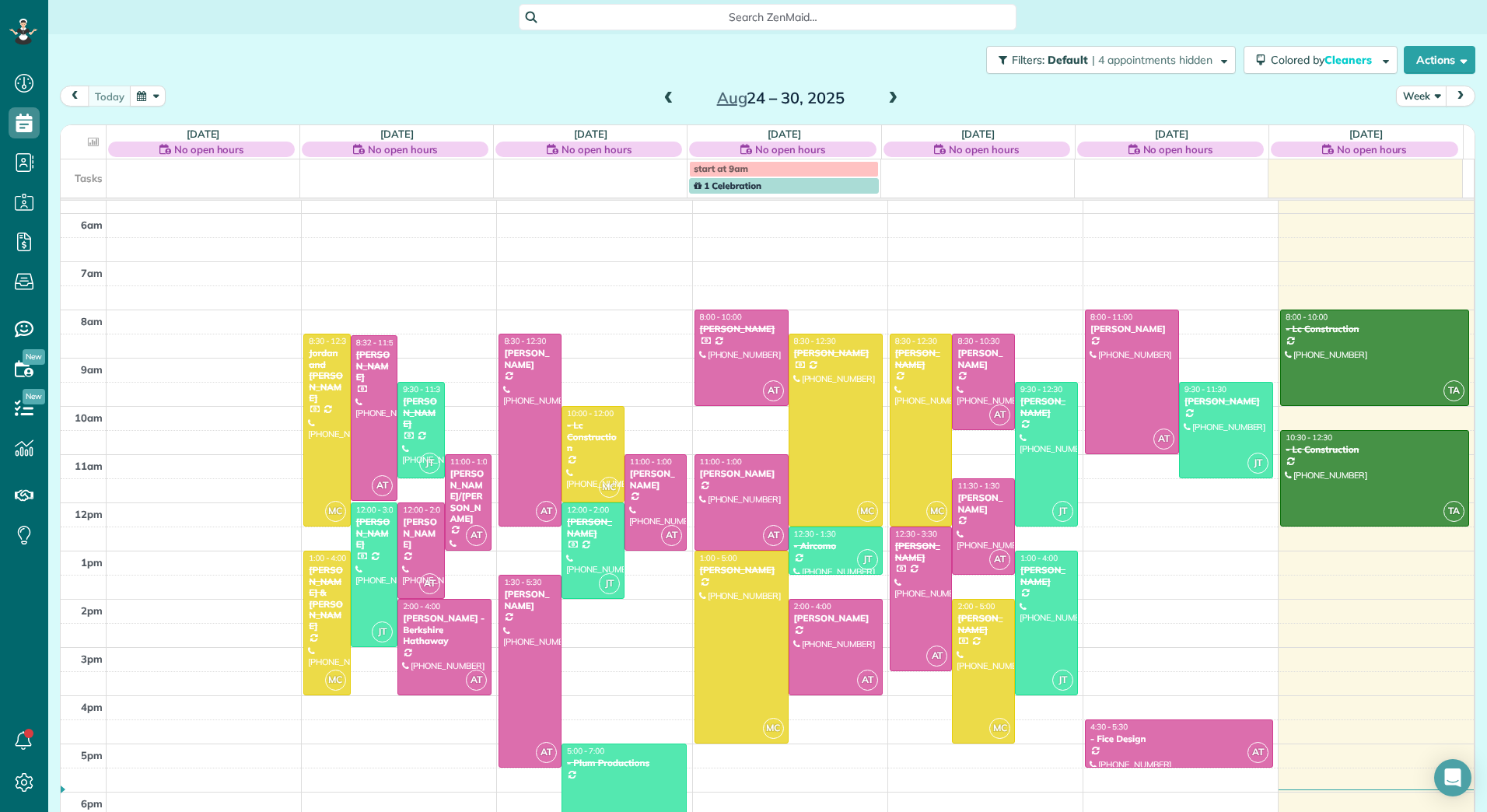
click at [889, 100] on span at bounding box center [892, 99] width 17 height 14
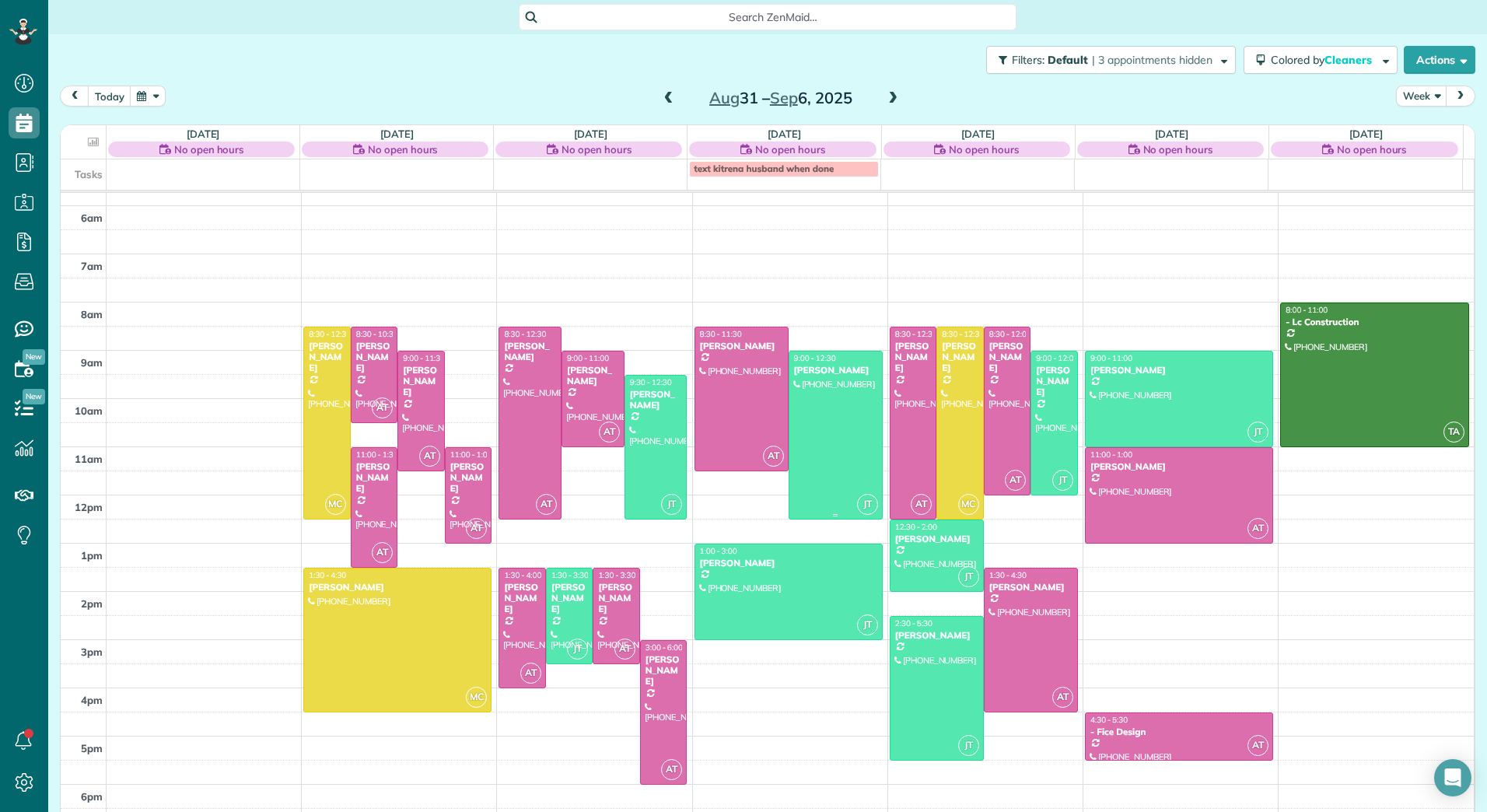
click at [822, 414] on div at bounding box center [835, 435] width 93 height 167
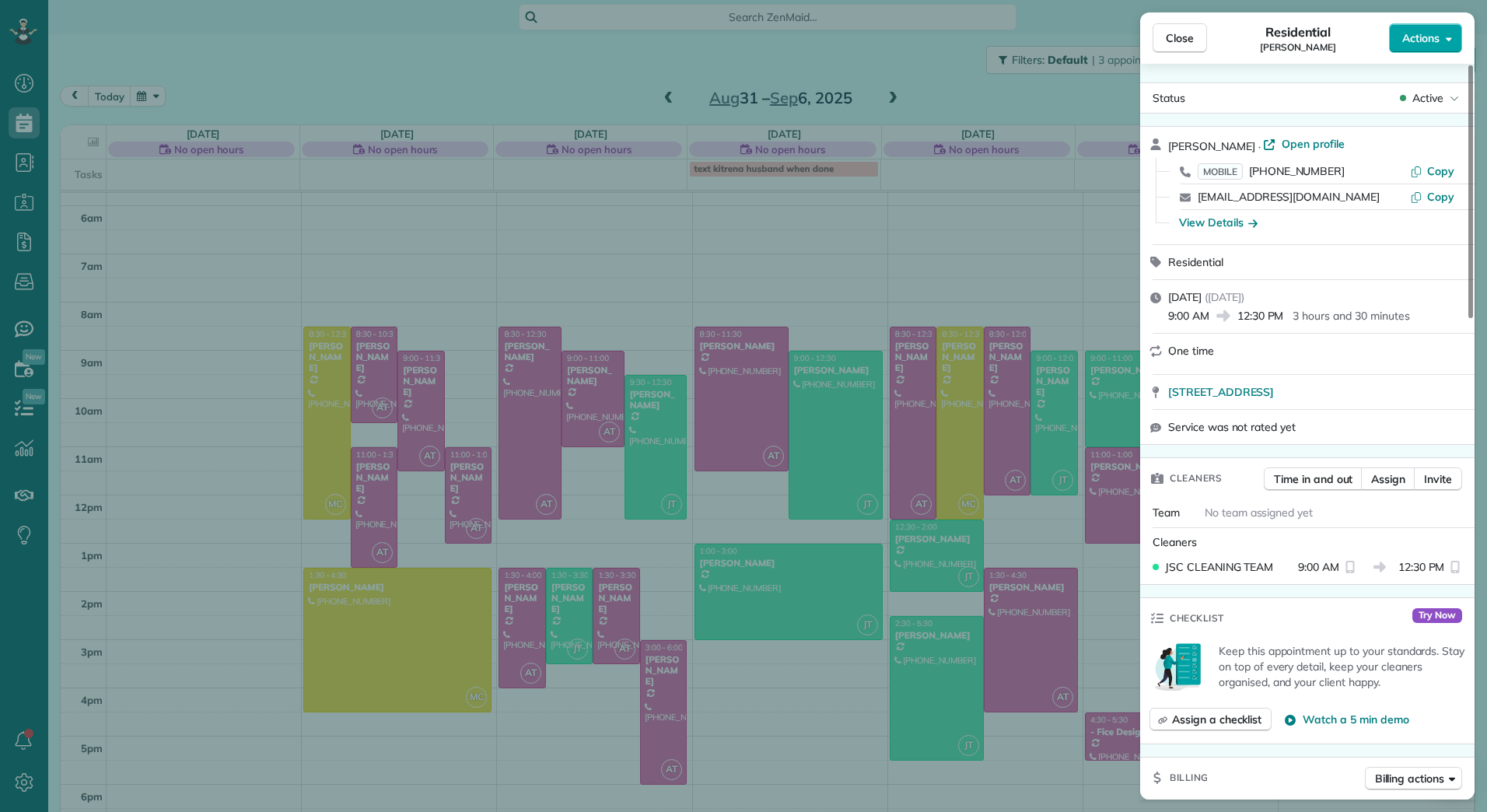
click at [1449, 38] on icon "button" at bounding box center [1448, 39] width 6 height 4
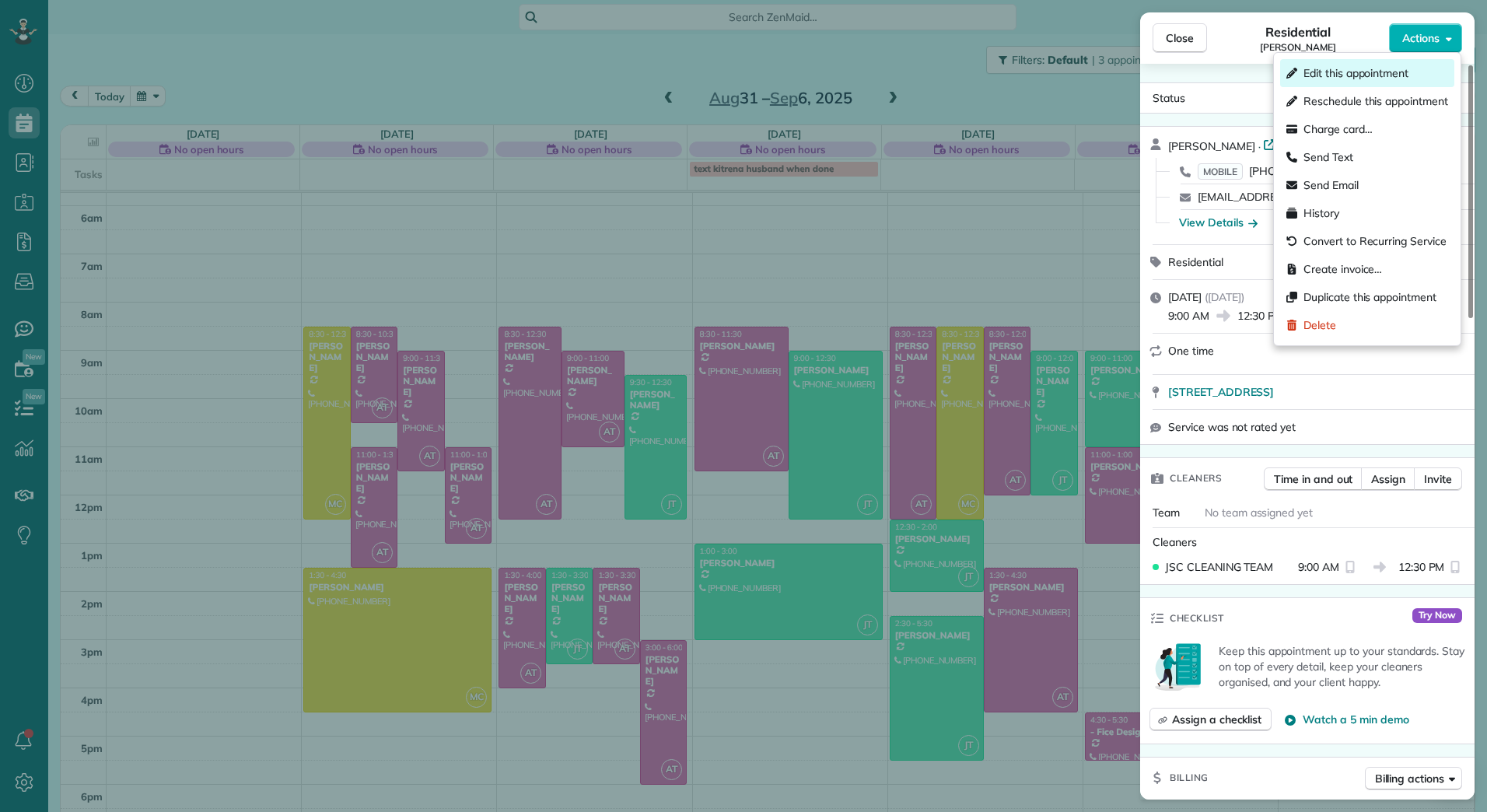
click at [1376, 72] on span "Edit this appointment" at bounding box center [1356, 73] width 105 height 16
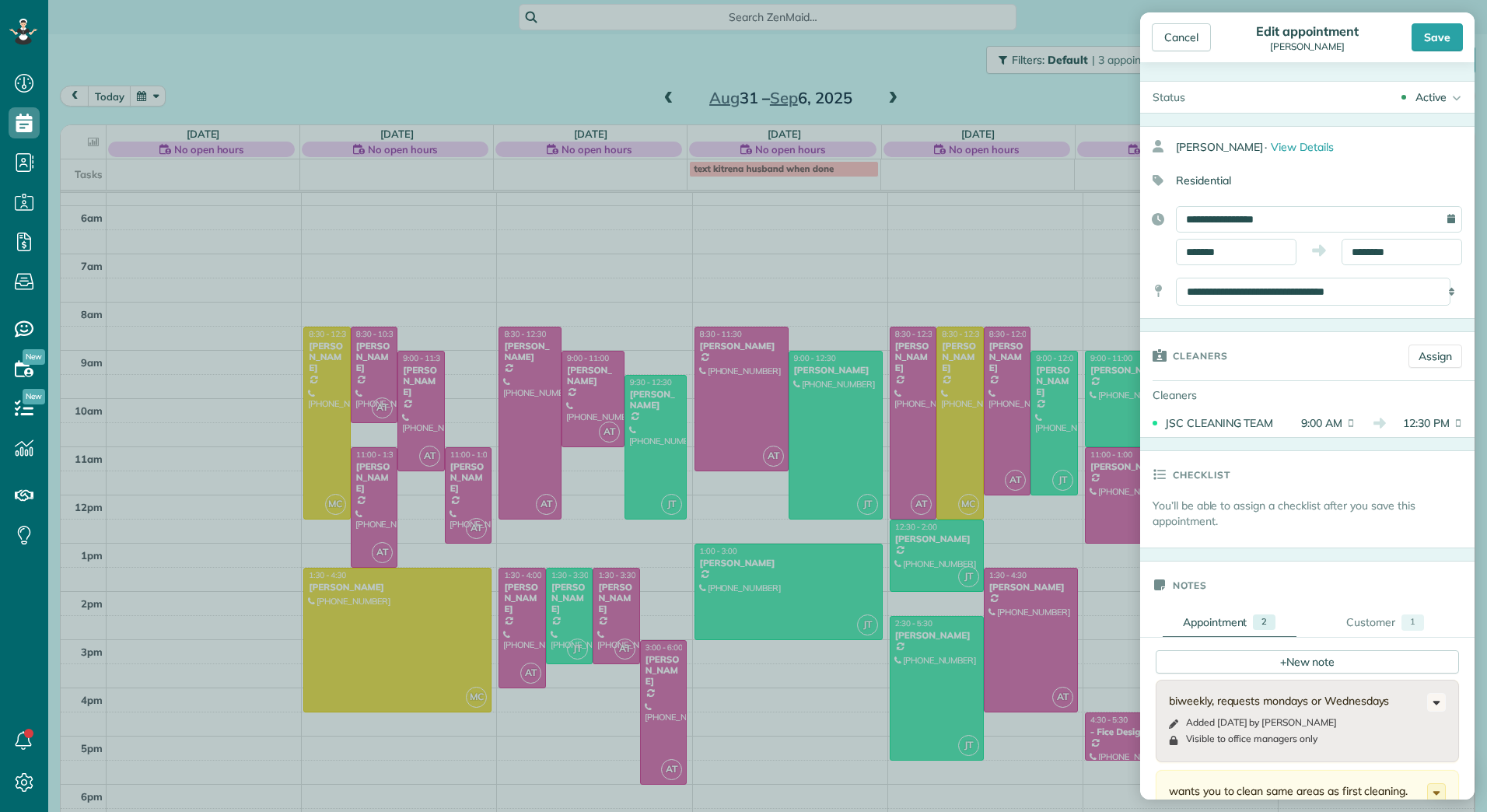
drag, startPoint x: 1474, startPoint y: 355, endPoint x: 1461, endPoint y: 325, distance: 32.7
click at [1461, 325] on aside "Cancel Edit appointment [PERSON_NAME] Save Status Active Active Stand-By Cancel…" at bounding box center [1307, 406] width 360 height 812
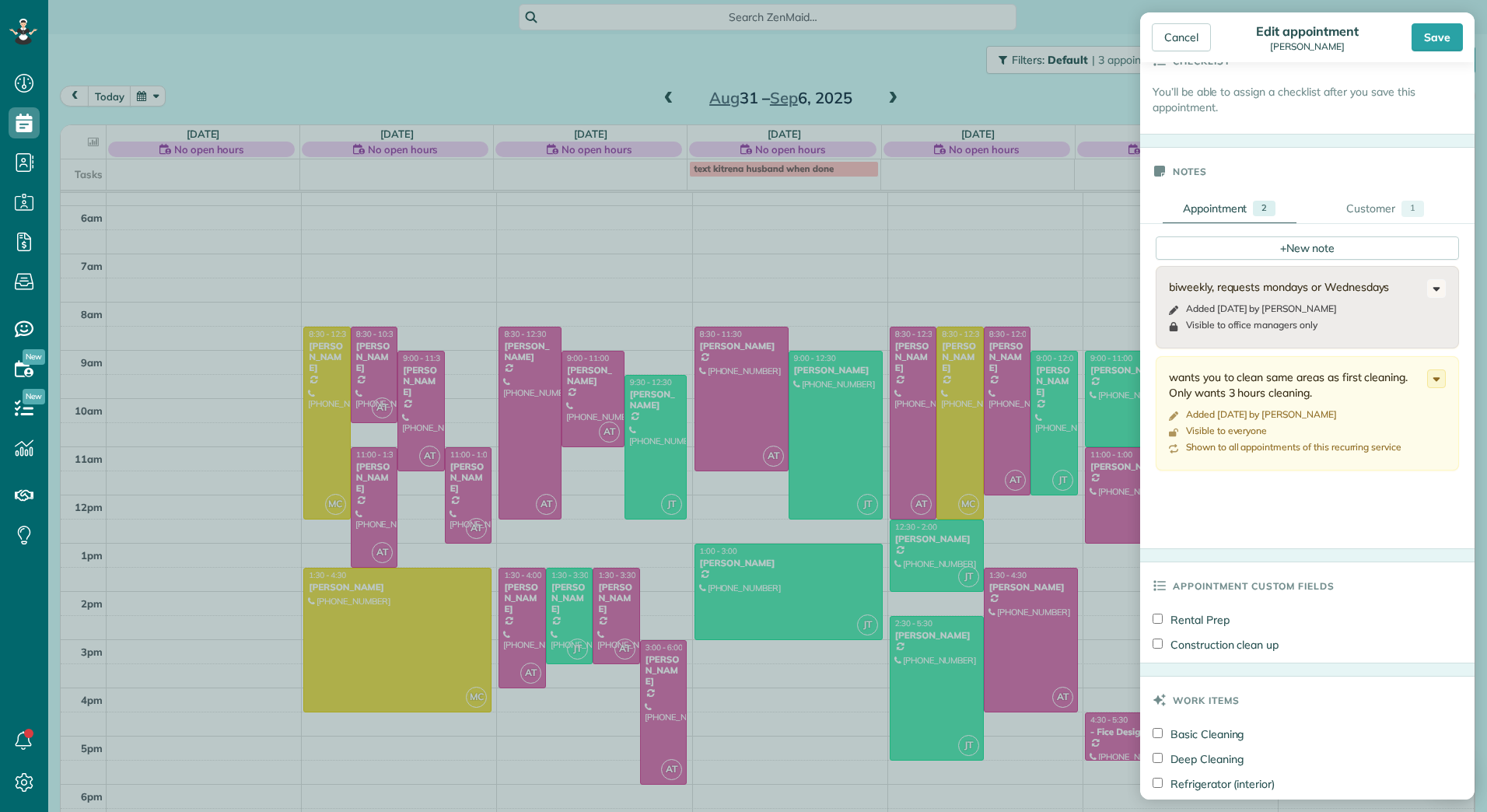
scroll to position [419, 0]
click at [1428, 374] on icon at bounding box center [1436, 373] width 17 height 17
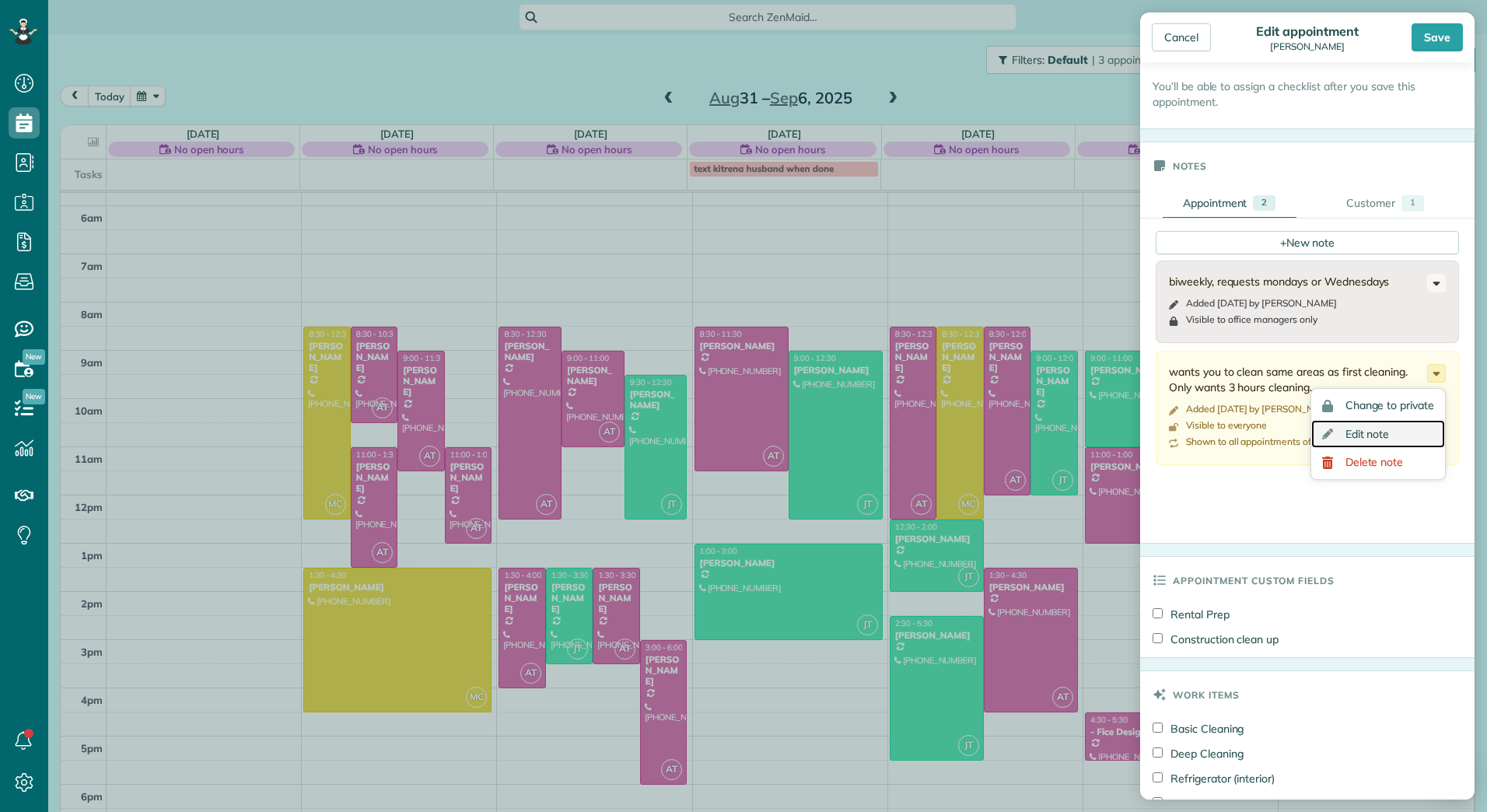
click at [1362, 428] on span "Edit note" at bounding box center [1367, 433] width 44 height 11
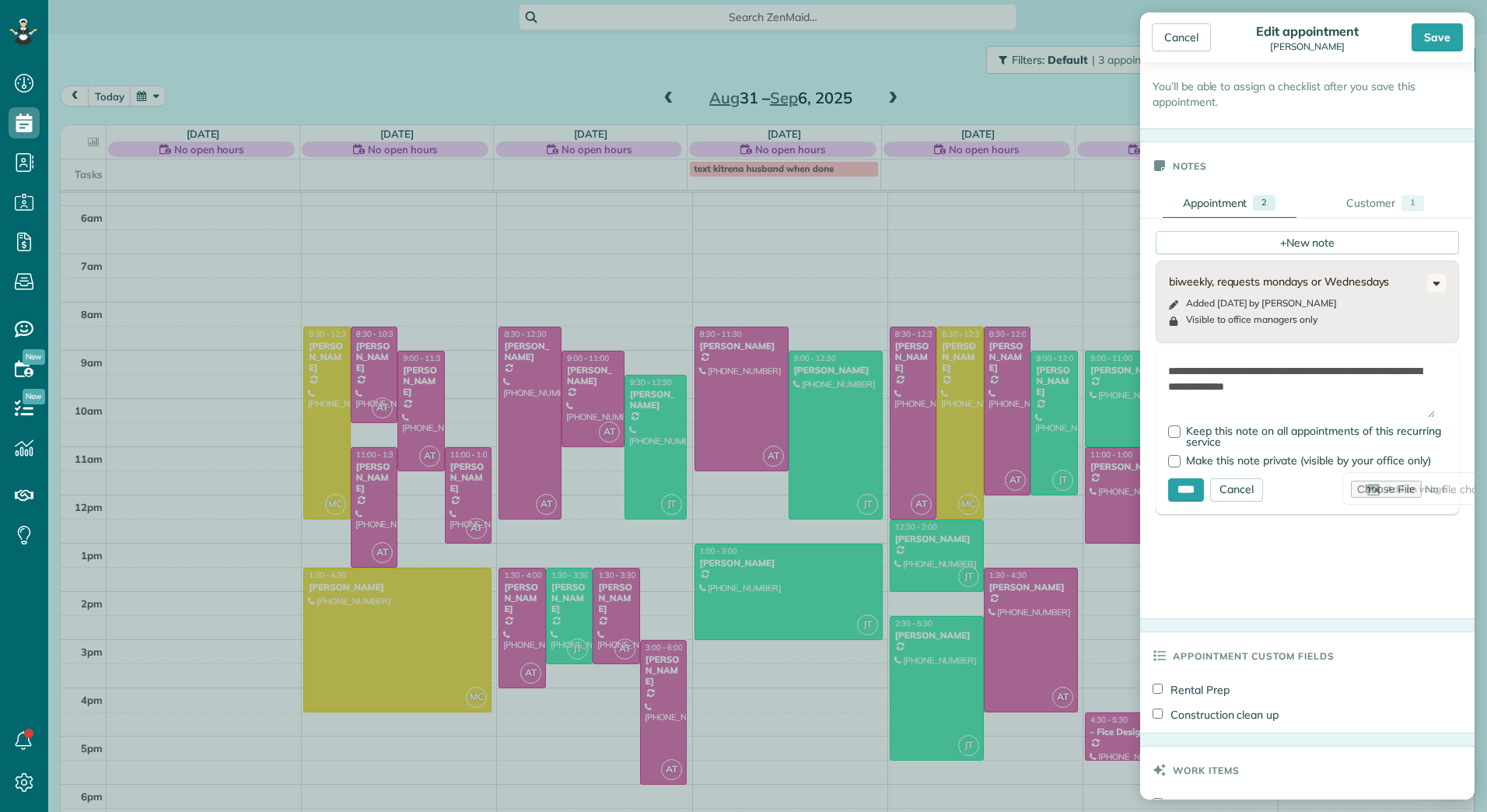
click at [1335, 389] on textarea "**********" at bounding box center [1300, 390] width 267 height 54
type textarea "**********"
